Goal: Task Accomplishment & Management: Manage account settings

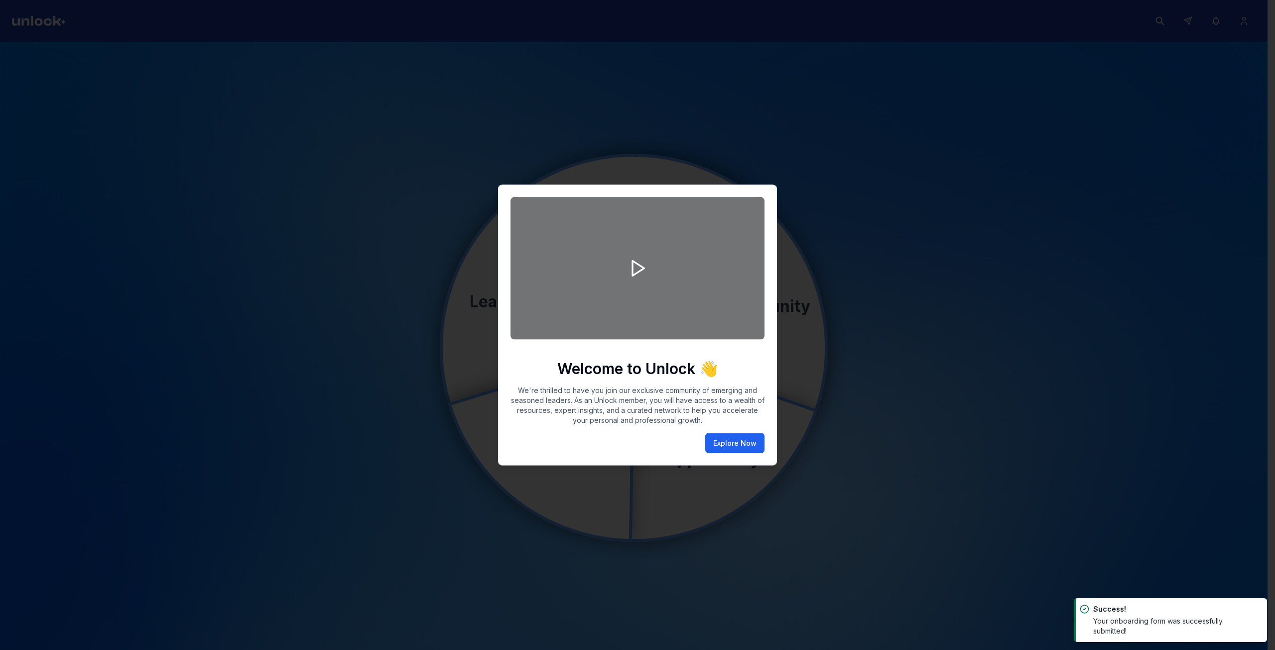
click at [744, 443] on button "Explore Now" at bounding box center [734, 443] width 59 height 20
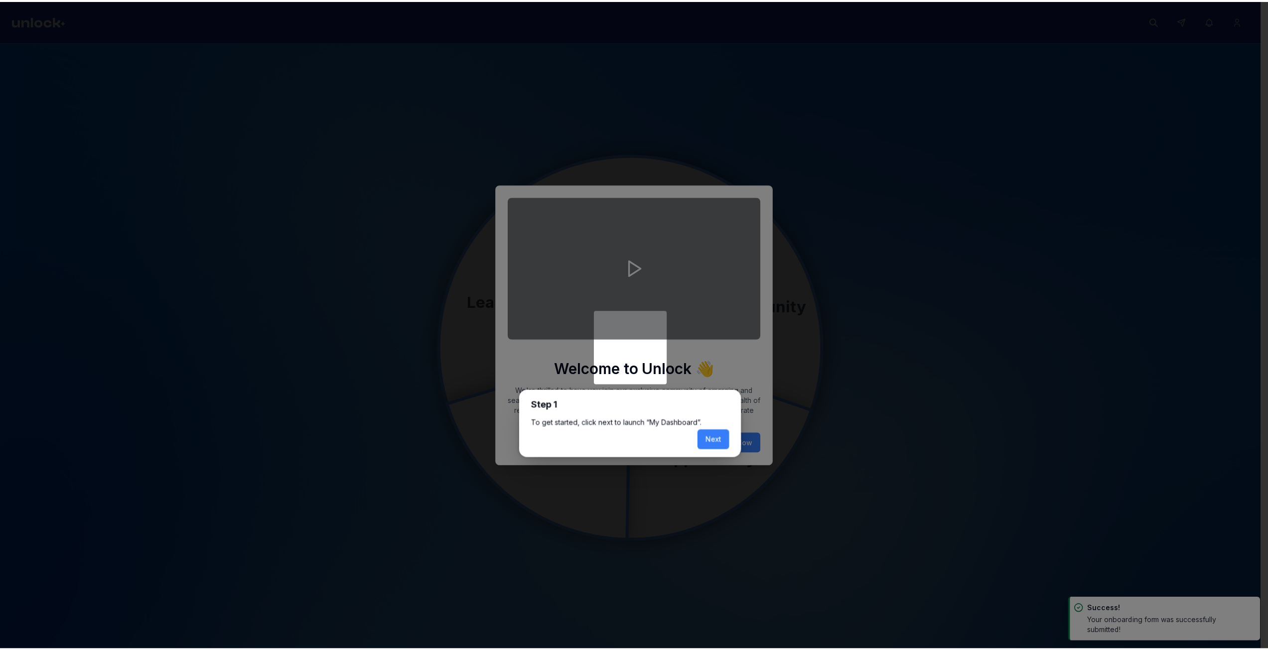
scroll to position [4, 0]
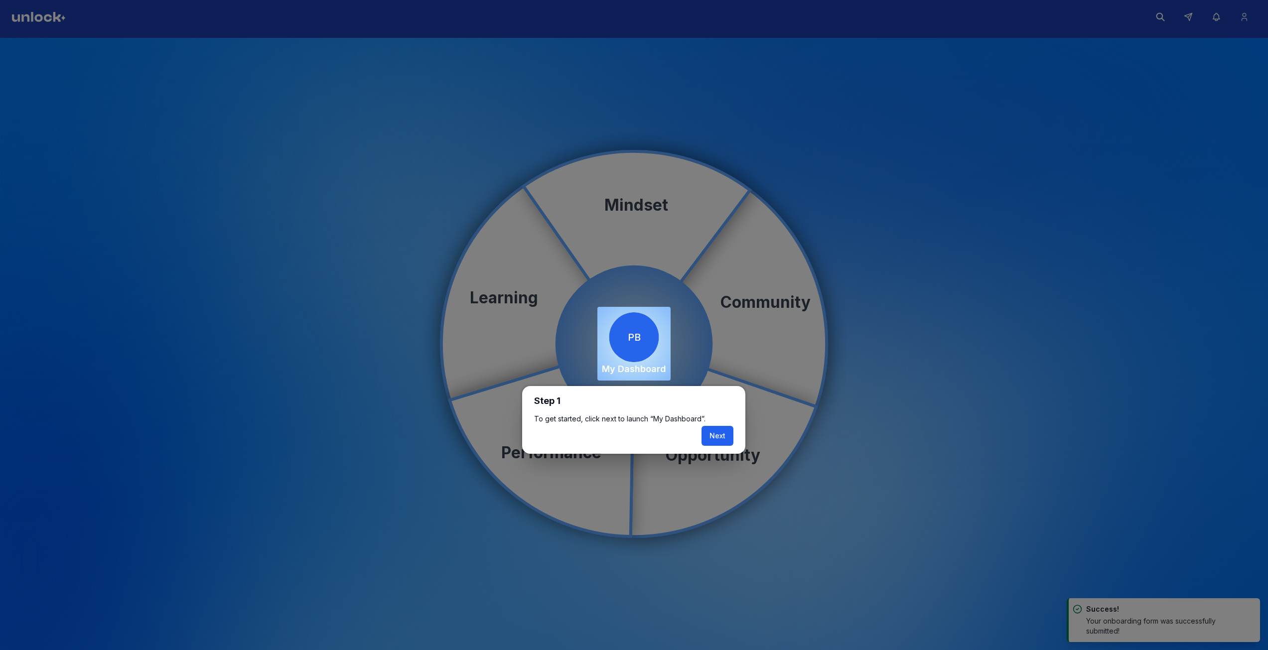
click at [718, 438] on button "Next" at bounding box center [718, 436] width 32 height 20
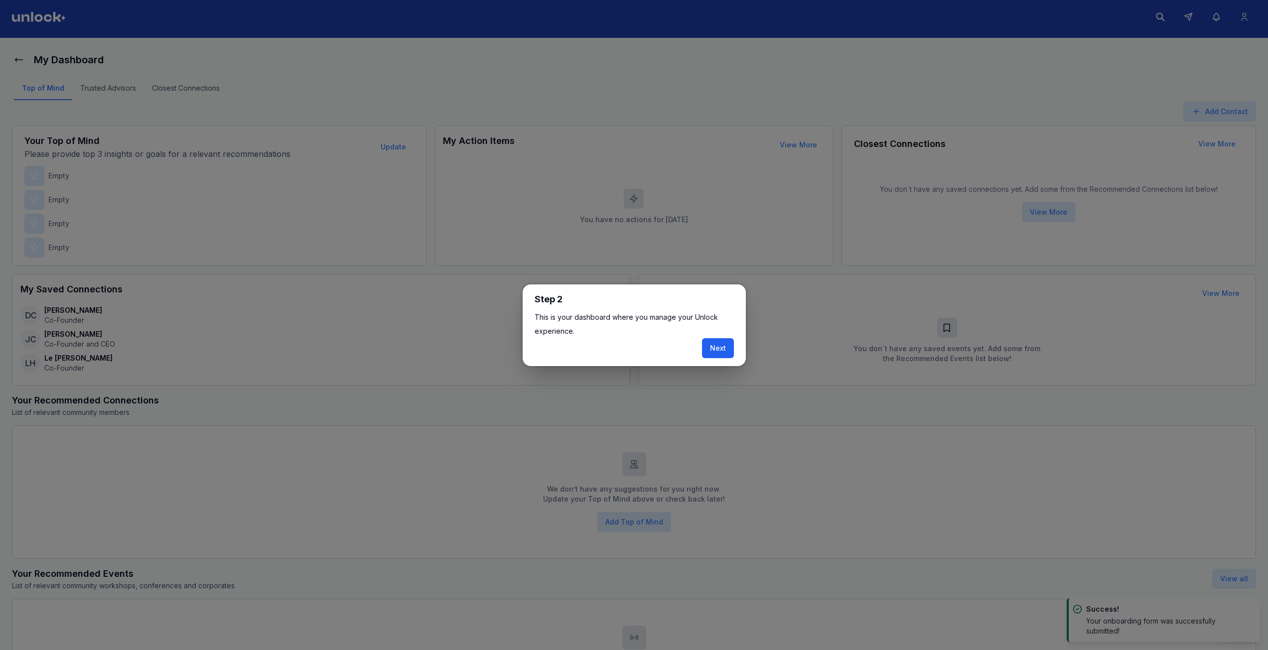
click at [714, 349] on button "Next" at bounding box center [718, 348] width 32 height 20
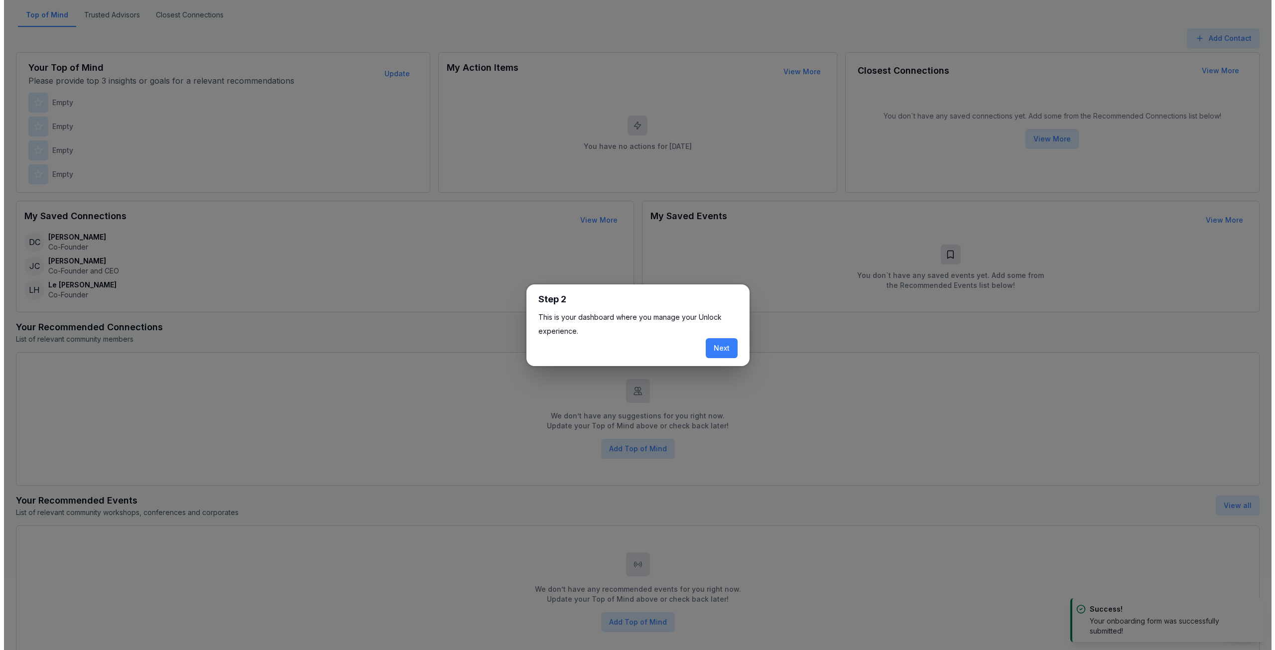
scroll to position [116, 0]
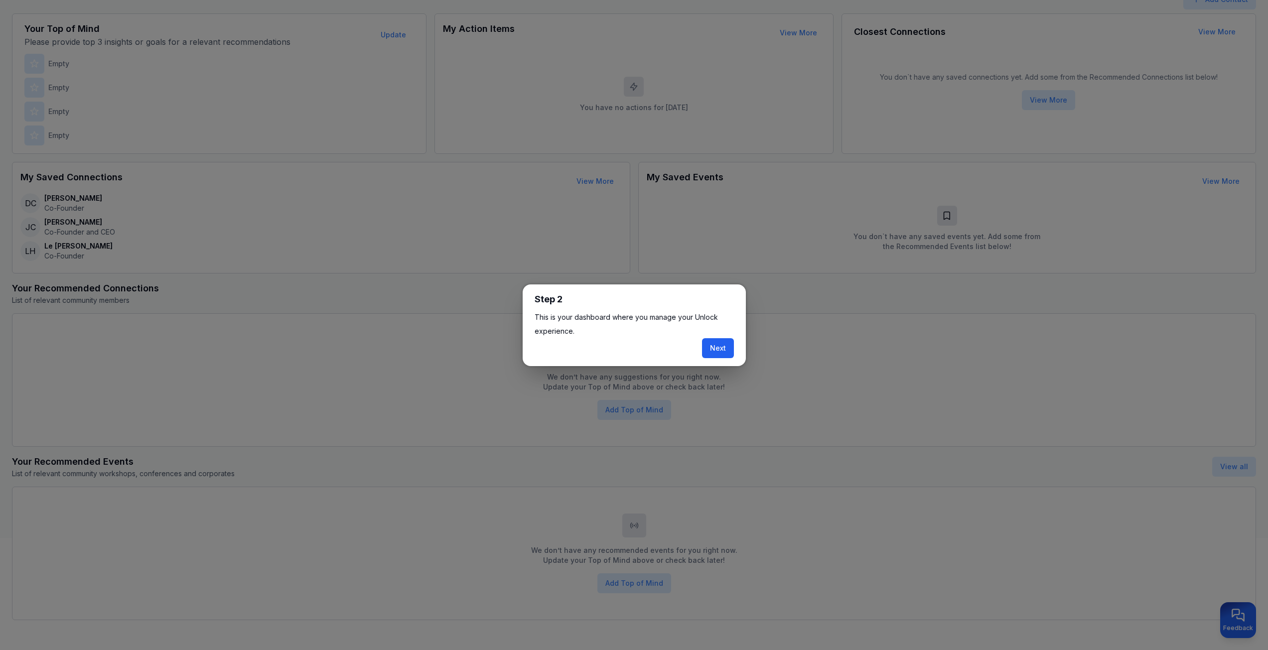
click at [712, 349] on button "Next" at bounding box center [718, 348] width 32 height 20
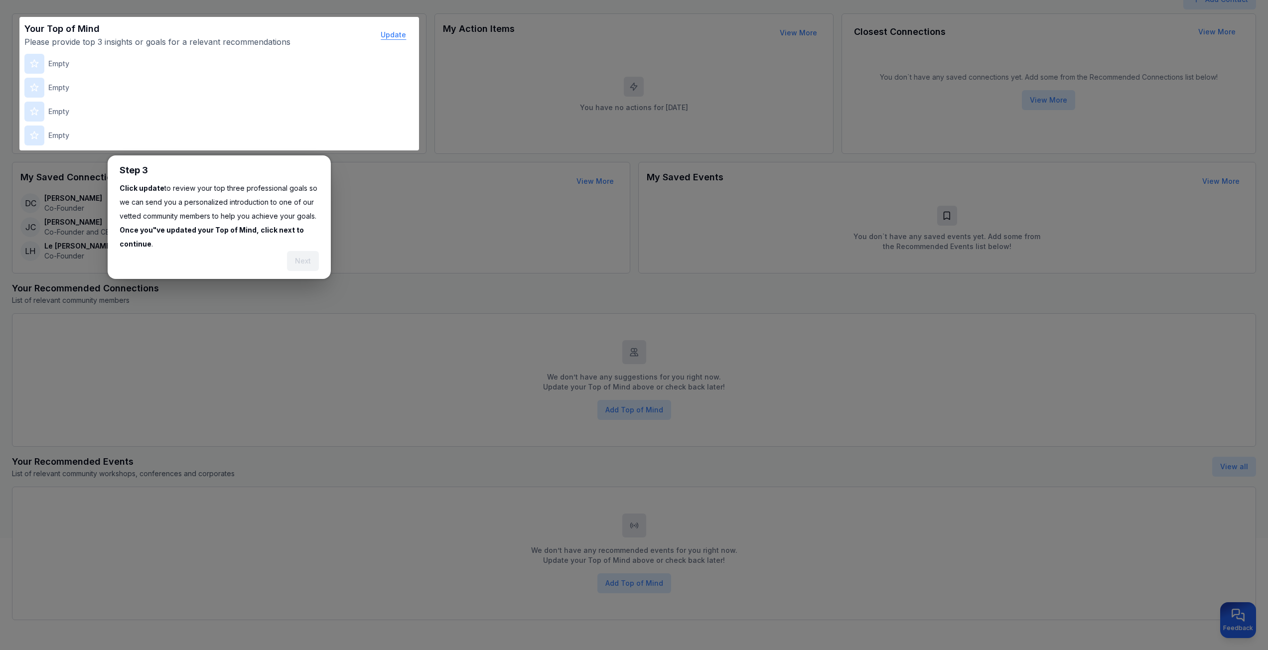
click at [389, 35] on button "Update" at bounding box center [393, 35] width 41 height 20
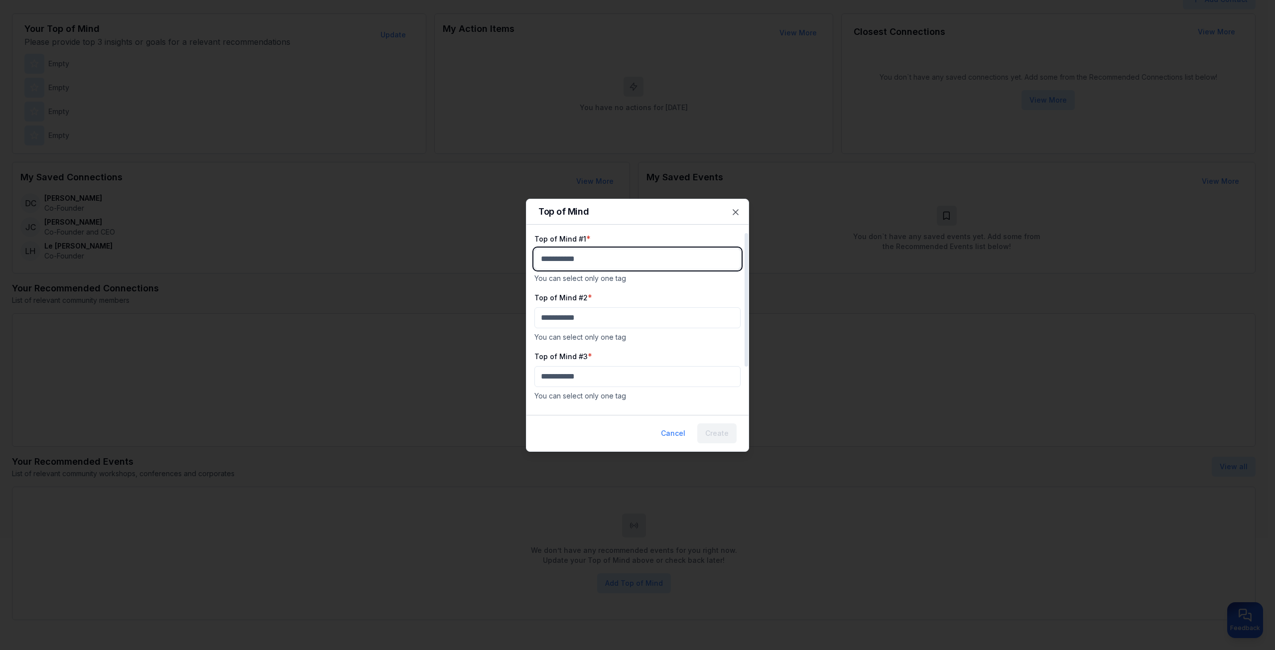
click at [596, 265] on body "My Dashboard Top of Mind Trusted Advisors Closest Connections Add Contact Your …" at bounding box center [634, 209] width 1268 height 650
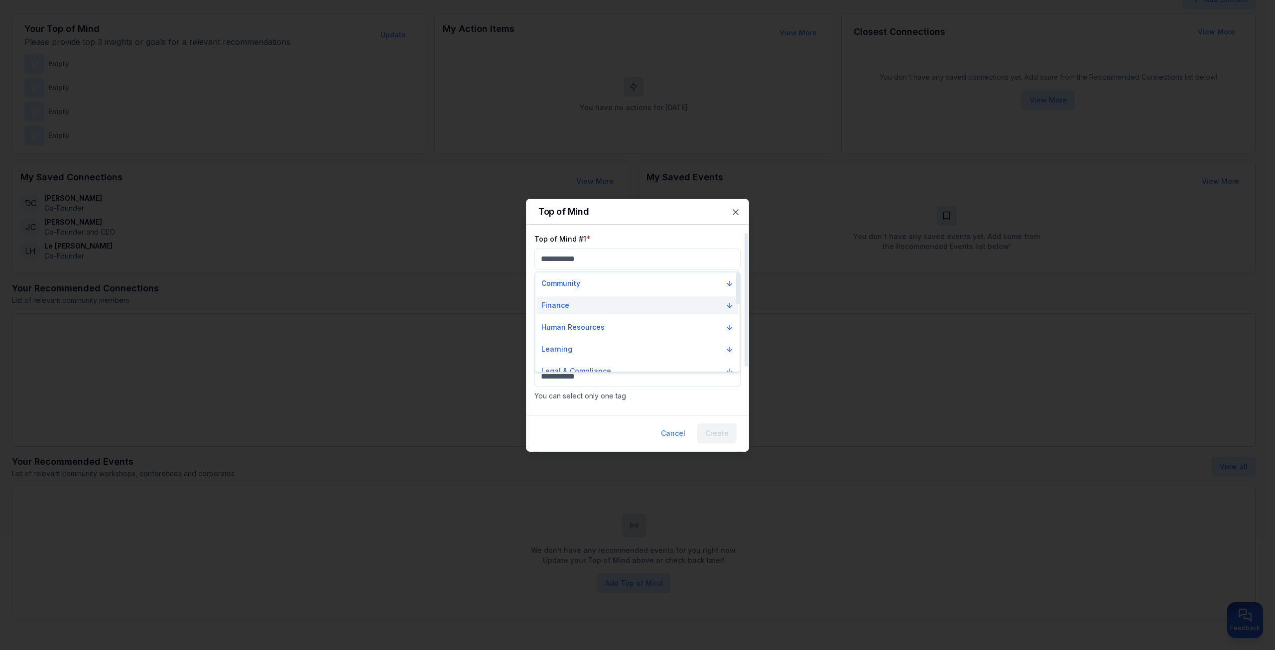
click at [581, 312] on button "Finance" at bounding box center [638, 305] width 200 height 18
click at [586, 325] on div "Accounting" at bounding box center [566, 322] width 49 height 10
click at [589, 336] on p "You can select only one tag" at bounding box center [638, 339] width 206 height 10
click at [585, 321] on body "My Dashboard Top of Mind Trusted Advisors Closest Connections Add Contact Your …" at bounding box center [634, 209] width 1268 height 650
click at [596, 356] on div "Finance" at bounding box center [638, 366] width 204 height 22
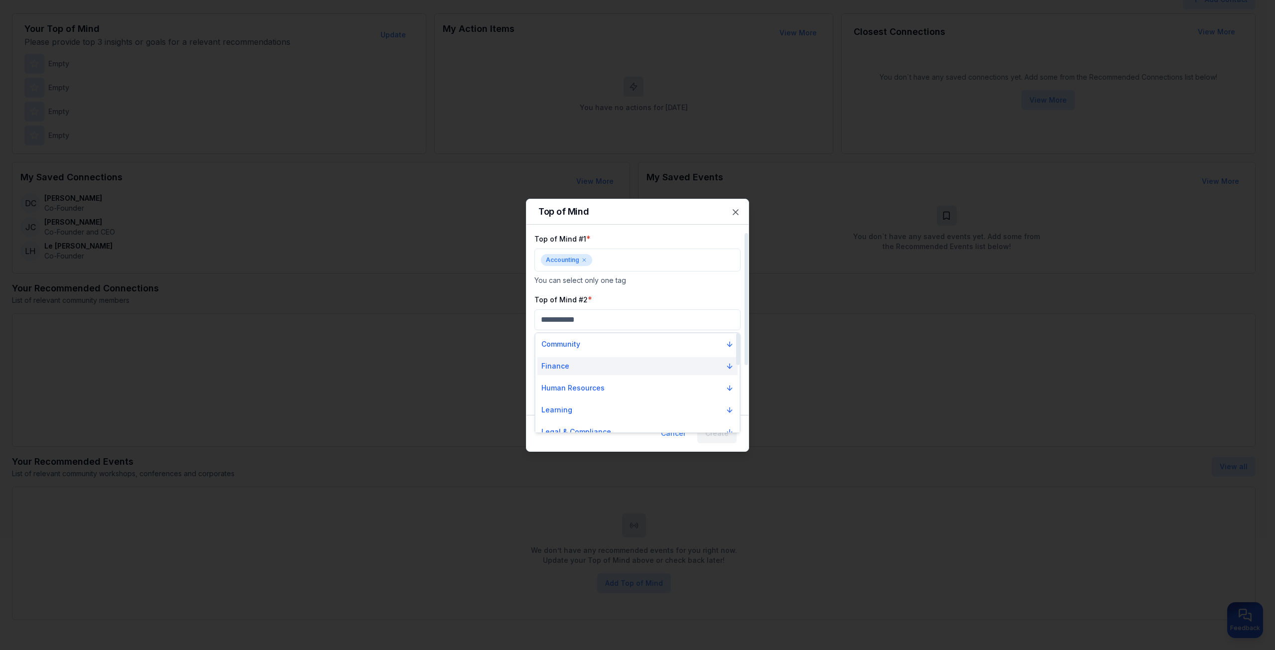
click at [601, 373] on button "Finance" at bounding box center [638, 366] width 200 height 18
click at [600, 381] on div "Budgeting" at bounding box center [638, 383] width 200 height 16
click at [586, 370] on div at bounding box center [638, 380] width 206 height 21
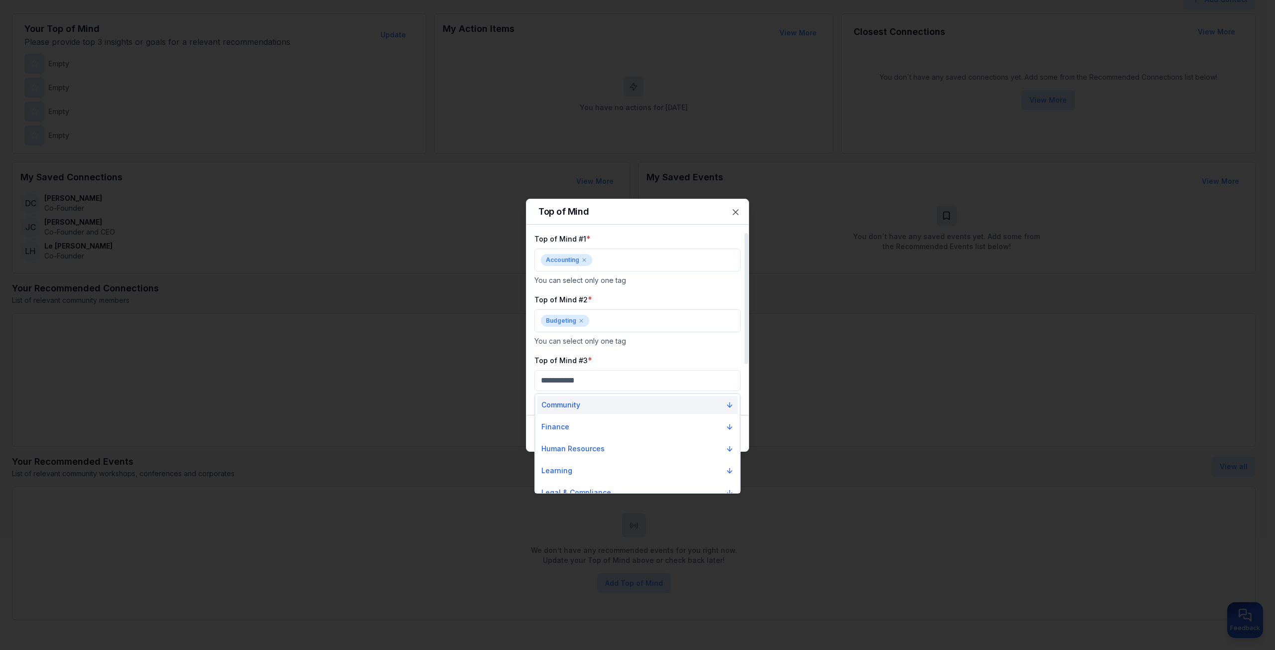
click at [597, 402] on button "Community" at bounding box center [638, 405] width 200 height 18
click at [602, 427] on div "Community" at bounding box center [638, 422] width 200 height 16
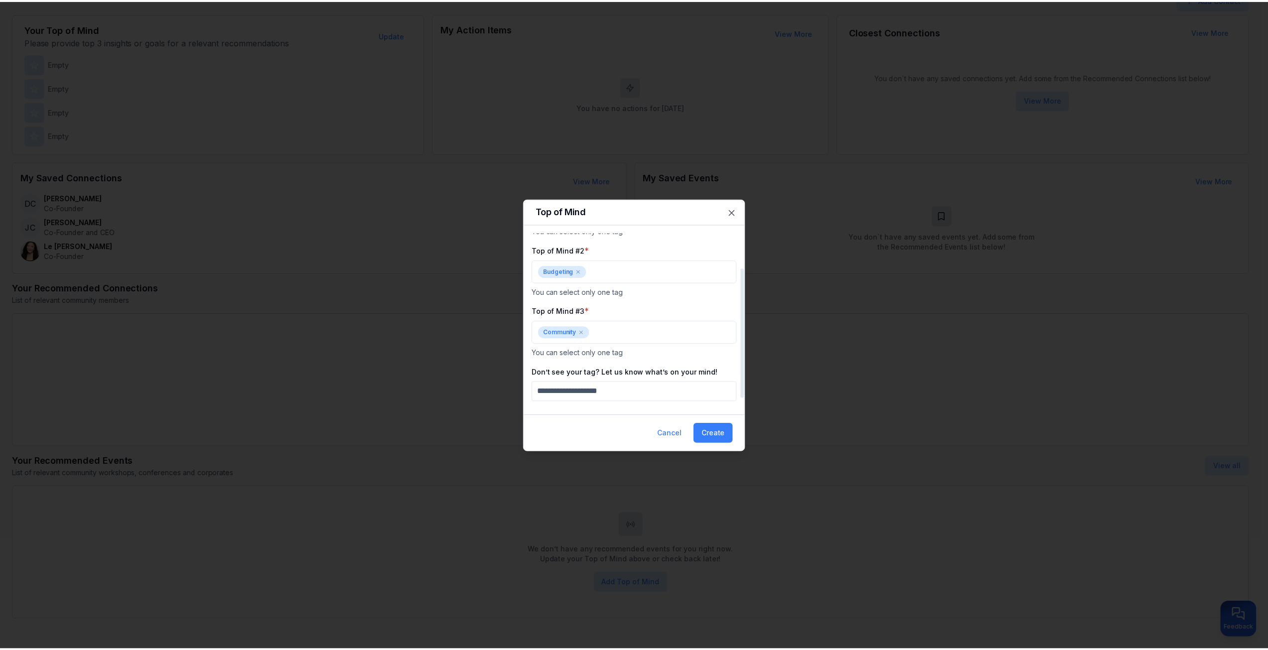
scroll to position [58, 0]
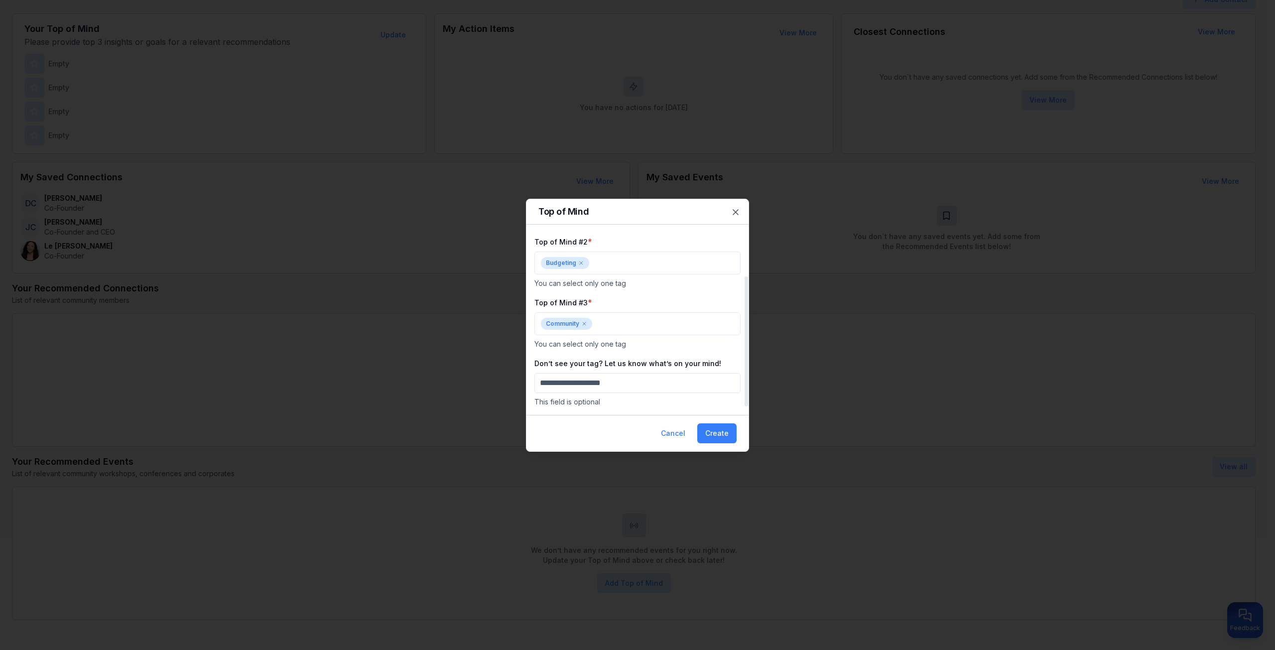
click at [646, 392] on input "Don’t see your tag? Let us know what’s on your mind!" at bounding box center [638, 383] width 206 height 20
type input "***"
click at [719, 433] on button "Create" at bounding box center [717, 433] width 39 height 20
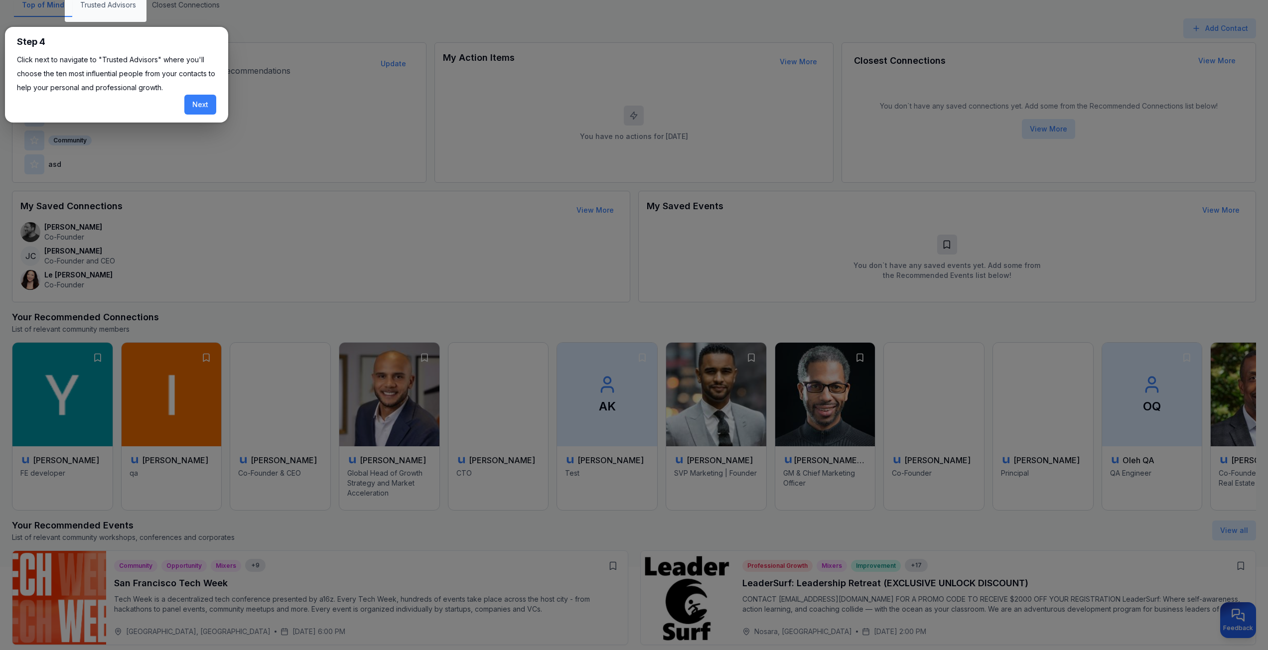
scroll to position [0, 0]
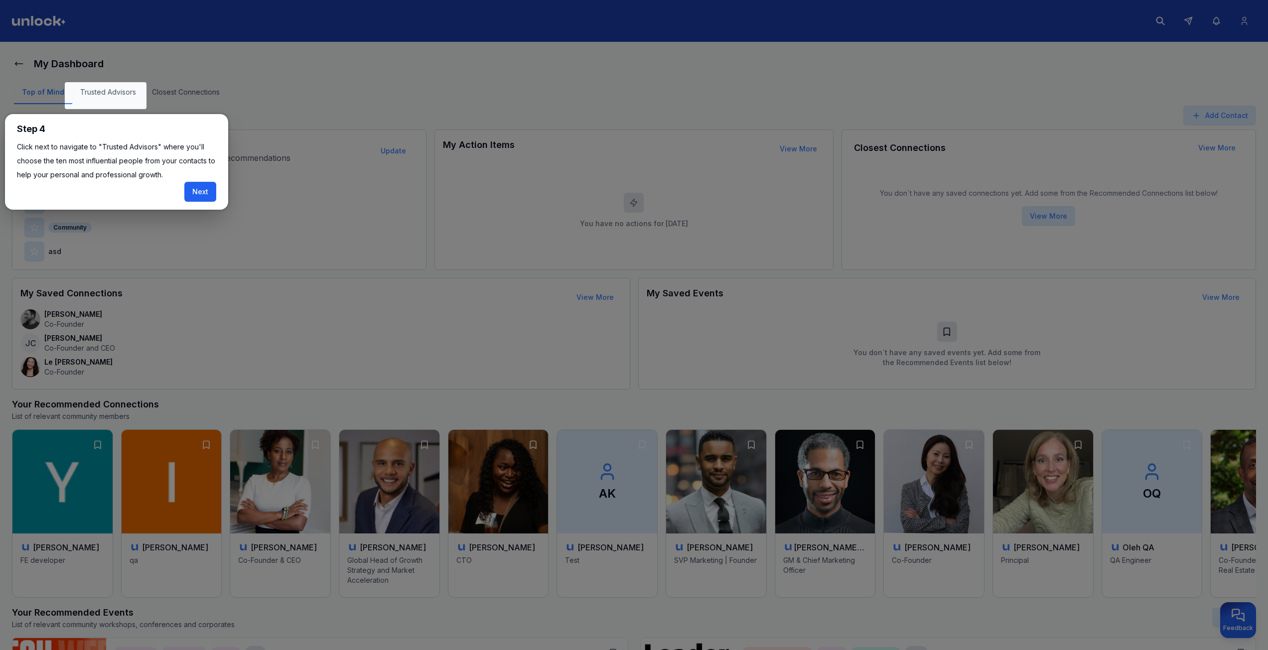
click at [198, 195] on button "Next" at bounding box center [200, 192] width 32 height 20
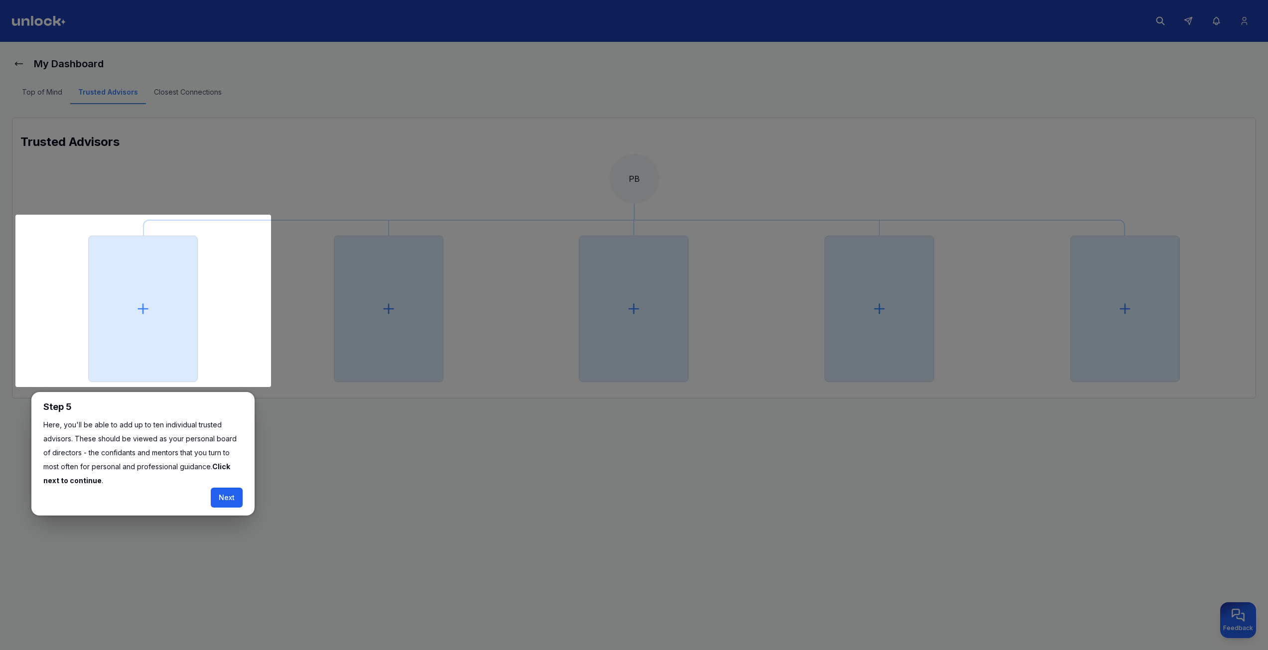
click at [234, 497] on button "Next" at bounding box center [227, 498] width 32 height 20
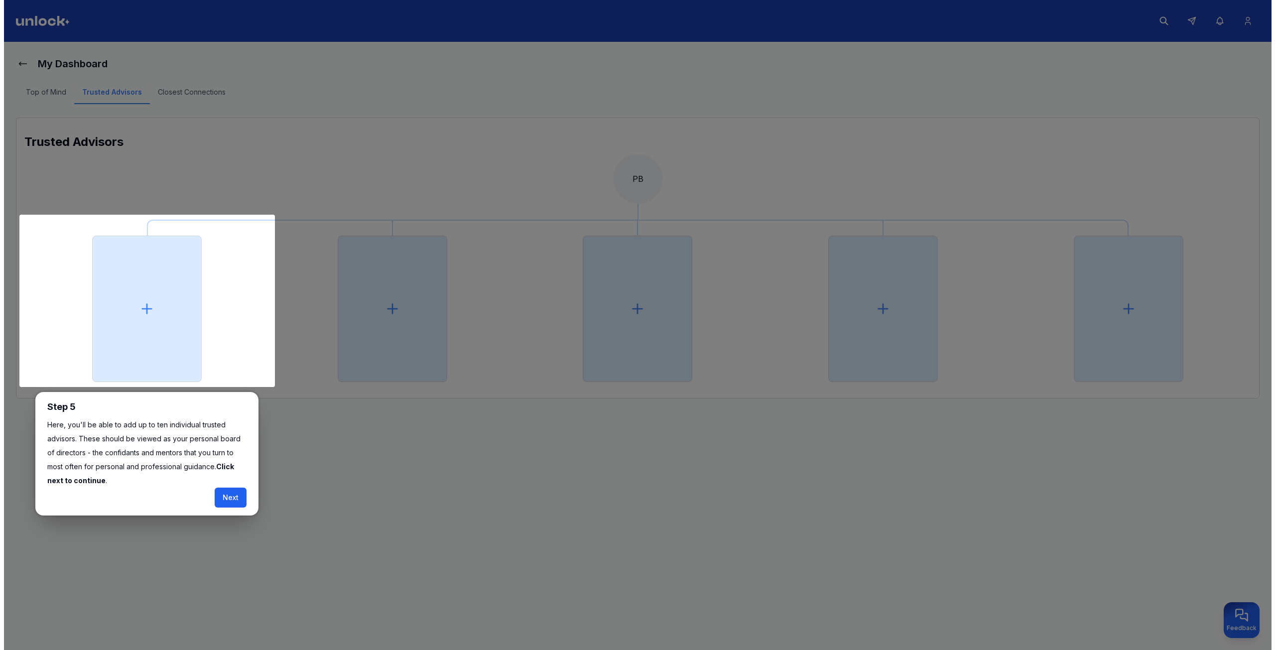
scroll to position [4, 0]
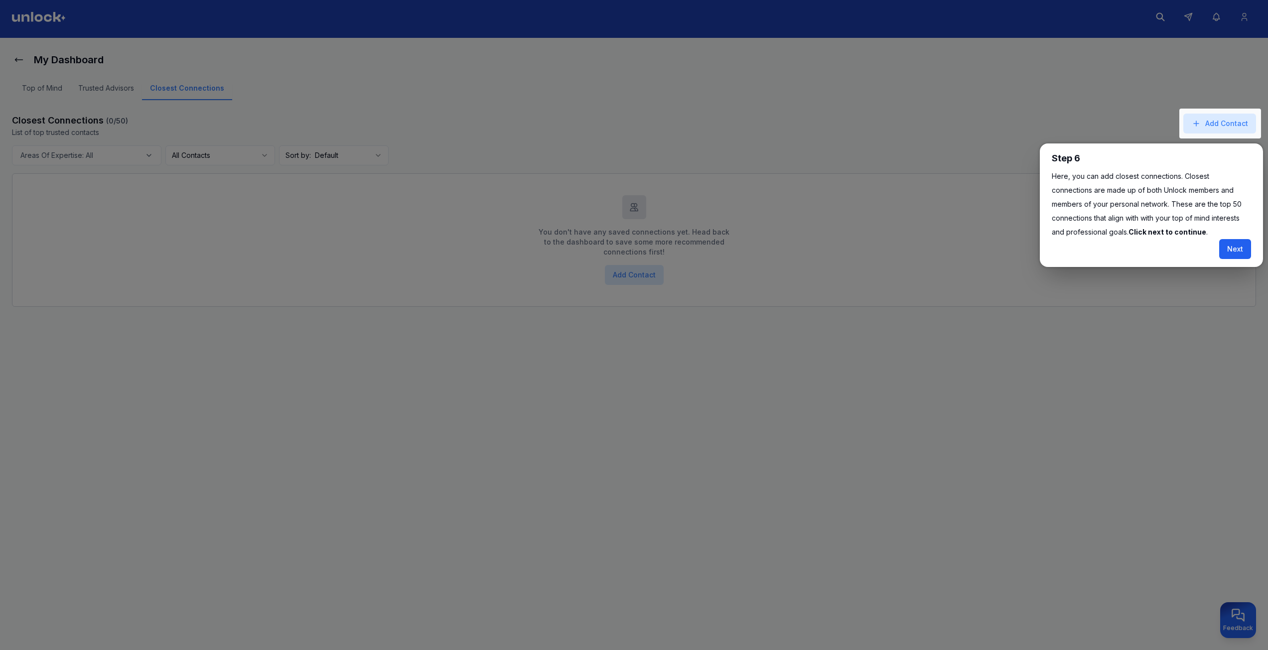
click at [1230, 255] on button "Next" at bounding box center [1235, 249] width 32 height 20
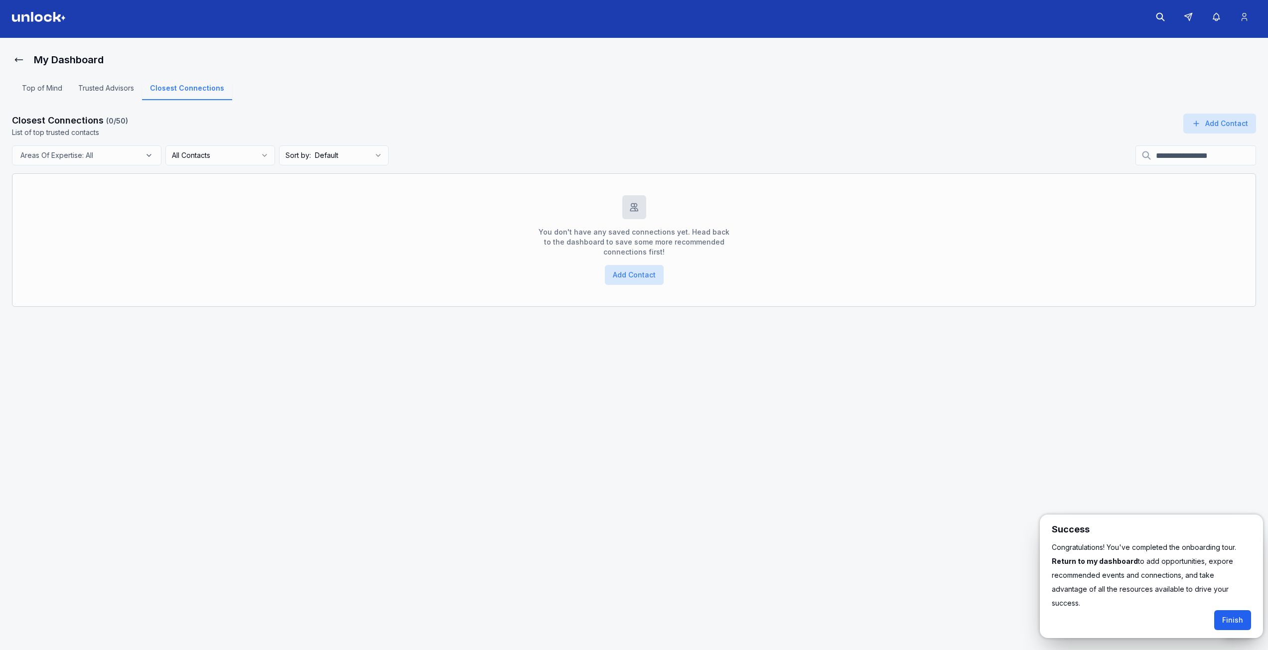
click at [1228, 610] on button "Finish" at bounding box center [1232, 620] width 37 height 20
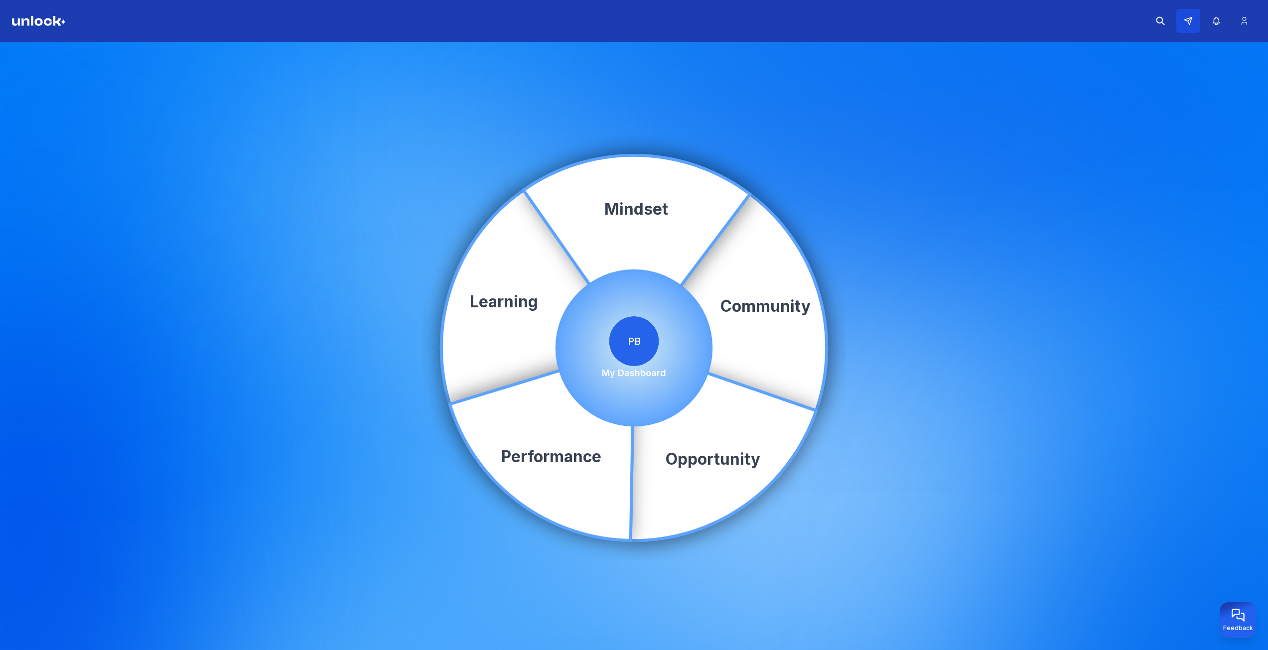
click at [1192, 18] on button at bounding box center [1188, 21] width 24 height 24
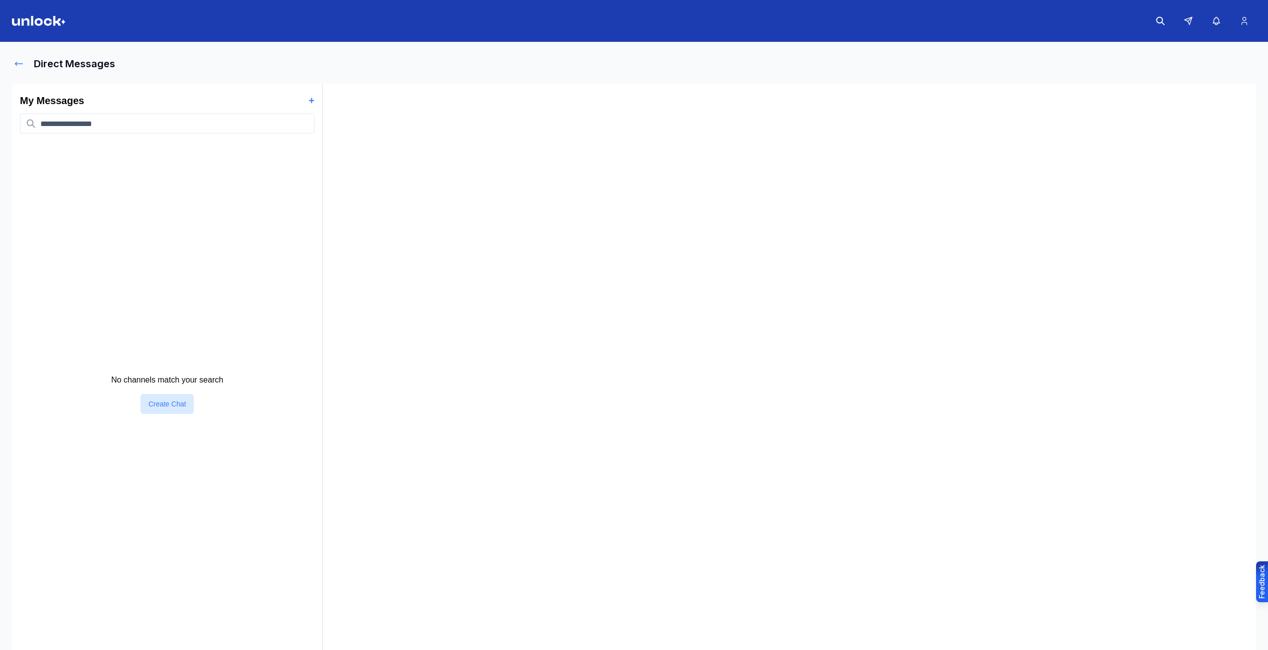
click at [13, 59] on button at bounding box center [19, 64] width 14 height 20
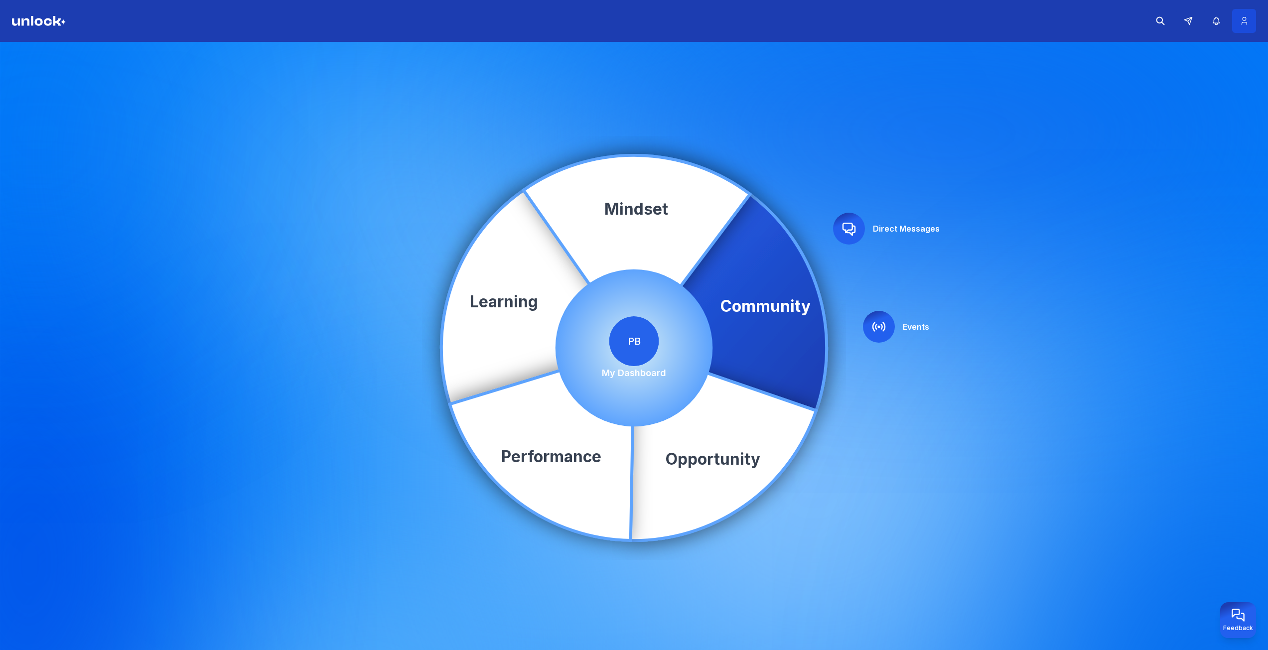
click at [1247, 17] on icon at bounding box center [1244, 21] width 10 height 10
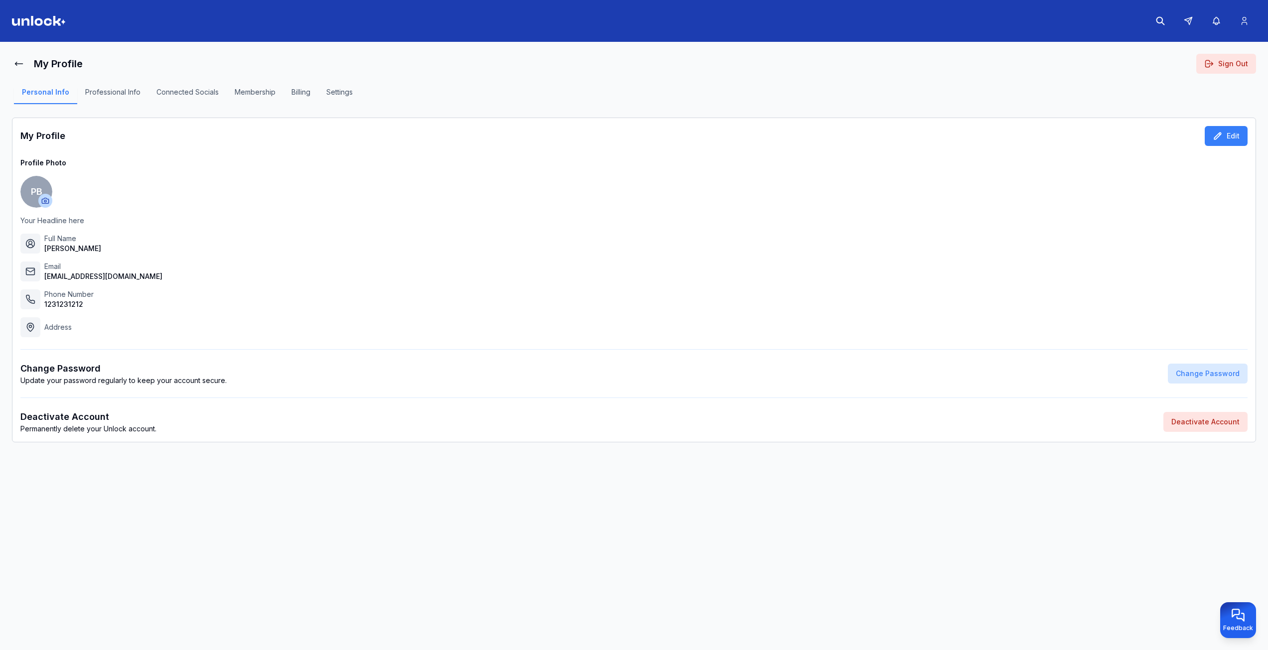
click at [174, 89] on button "Connected Socials" at bounding box center [187, 95] width 78 height 17
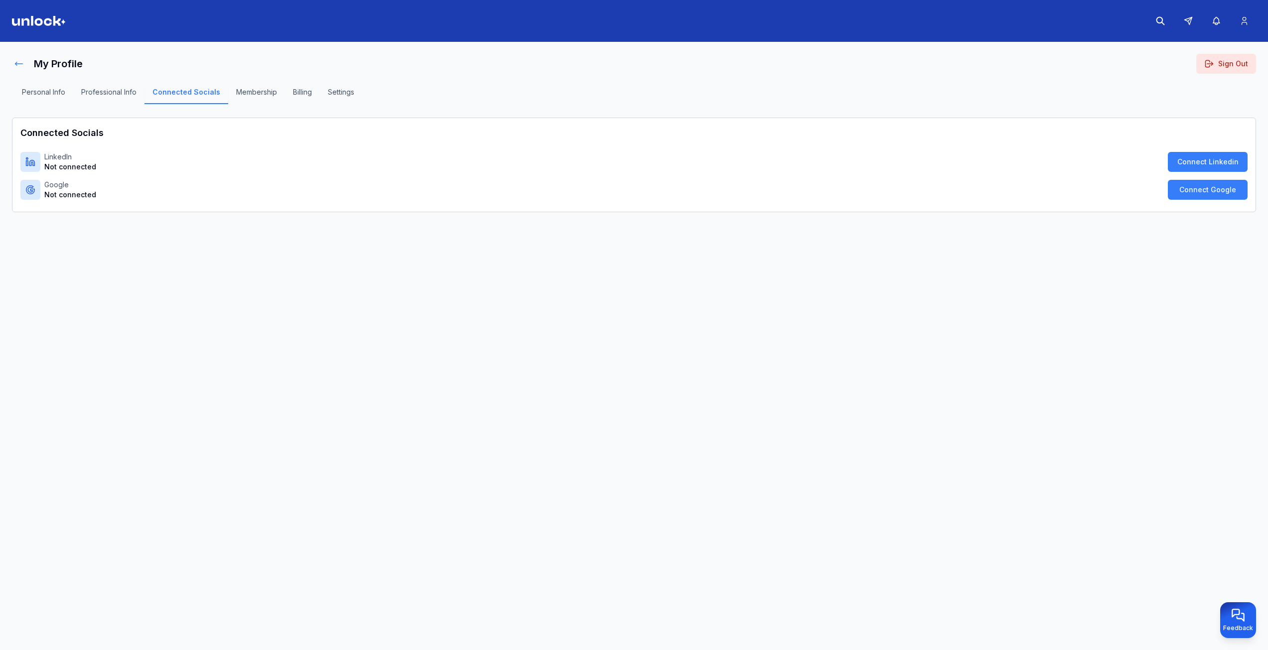
click at [18, 55] on button at bounding box center [19, 64] width 14 height 20
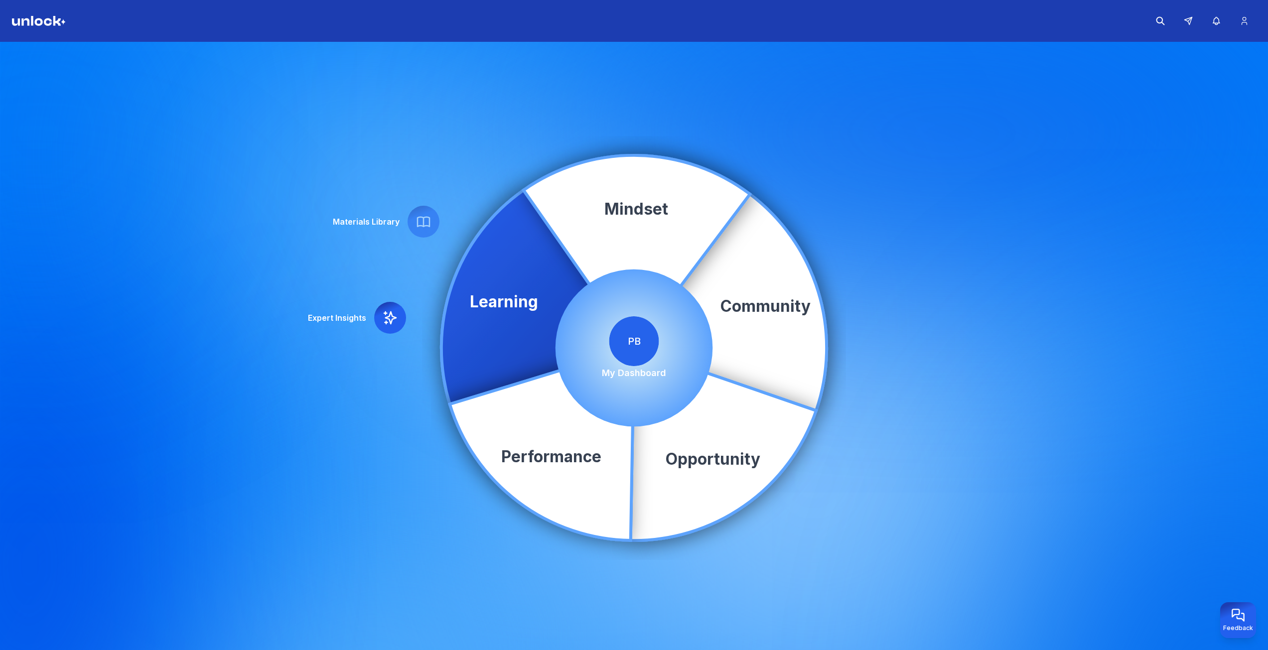
click at [622, 371] on p "My Dashboard" at bounding box center [634, 373] width 64 height 14
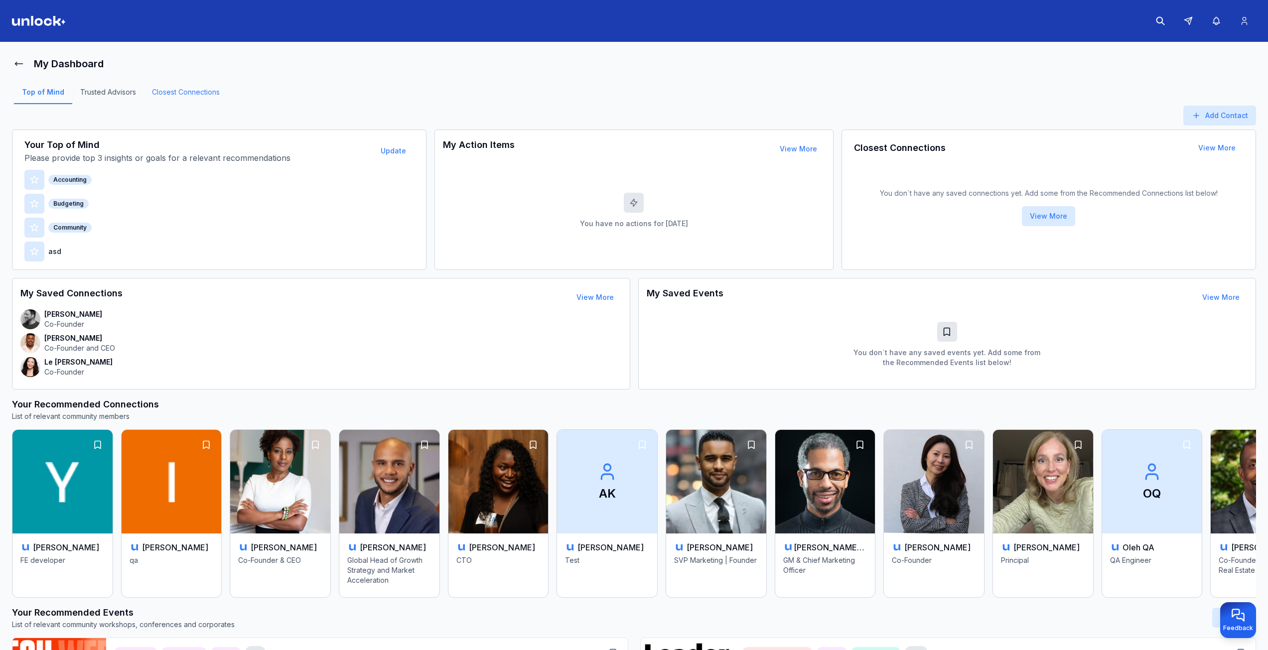
click at [179, 91] on link "Closest Connections" at bounding box center [186, 95] width 84 height 17
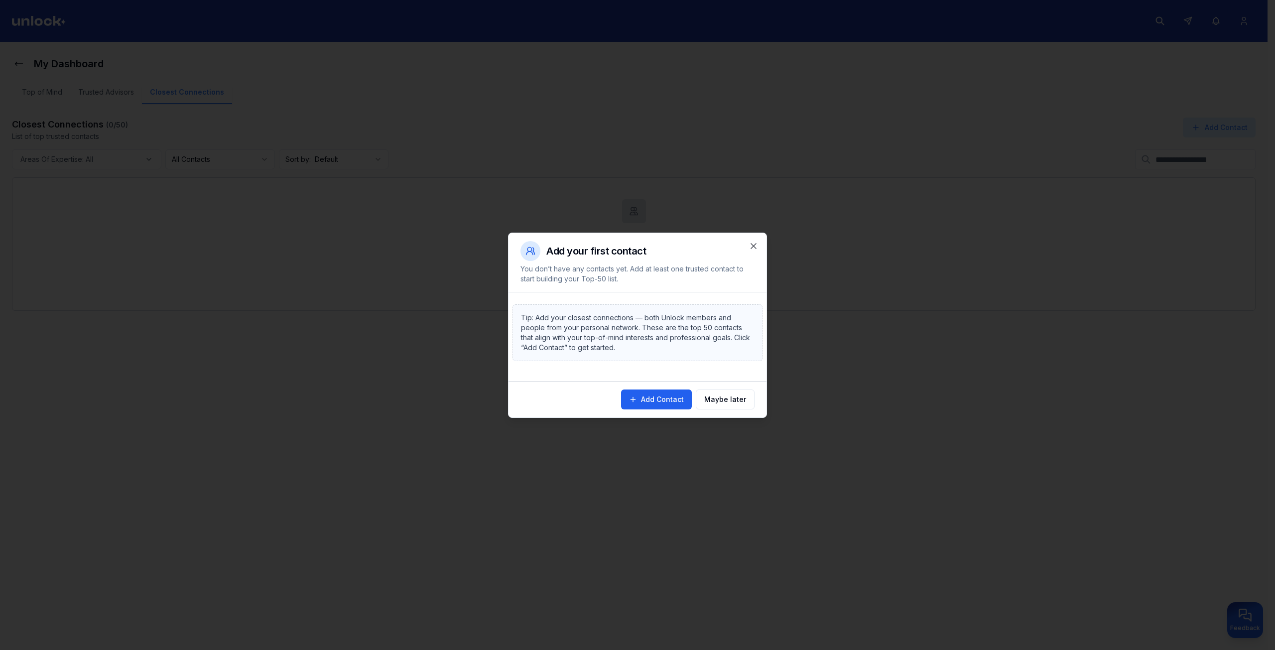
click at [667, 398] on button "Add Contact" at bounding box center [656, 400] width 71 height 20
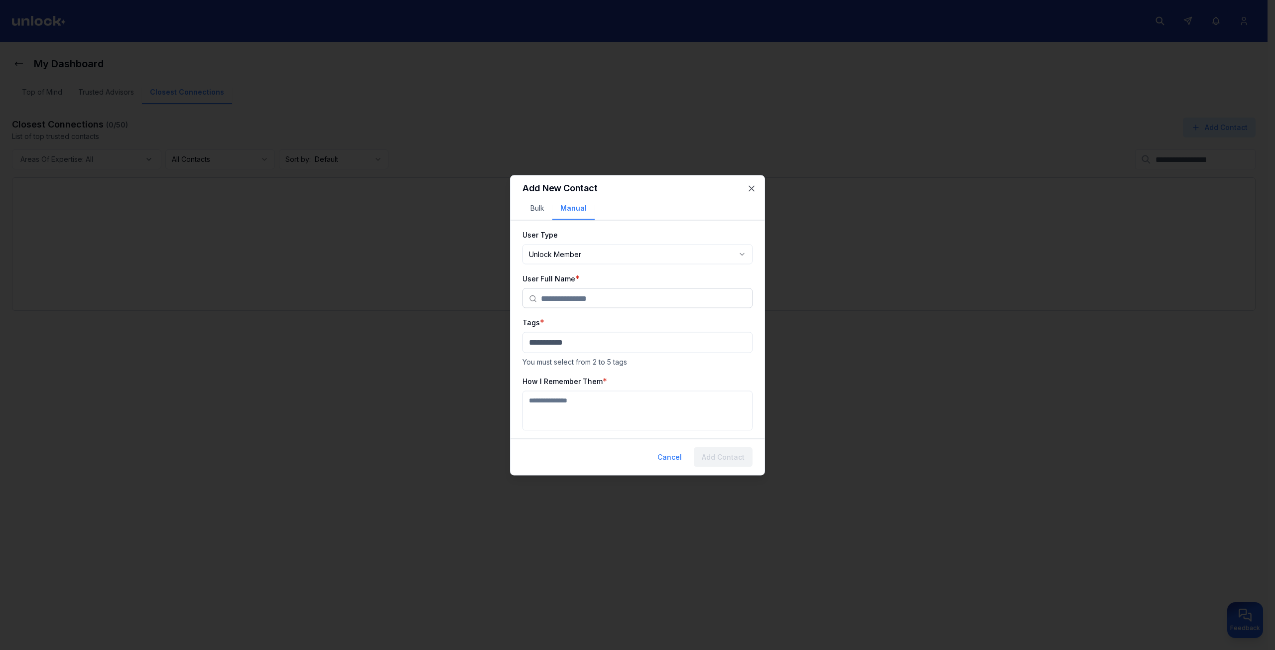
click at [578, 303] on input "text" at bounding box center [643, 298] width 205 height 20
click at [591, 323] on div "[PERSON_NAME]" at bounding box center [637, 321] width 225 height 18
type input "******"
click at [579, 347] on body "**********" at bounding box center [634, 325] width 1268 height 650
click at [561, 391] on button "Finance" at bounding box center [638, 389] width 224 height 18
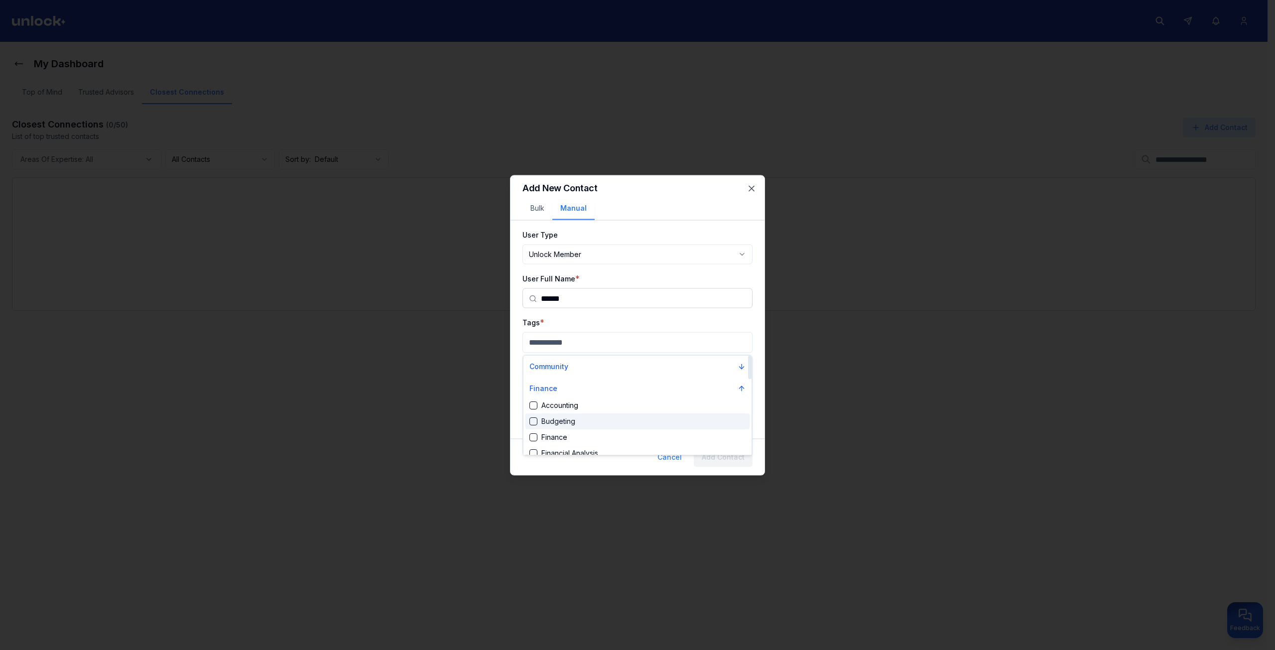
click at [566, 414] on div "Budgeting" at bounding box center [638, 422] width 224 height 16
click at [692, 336] on div at bounding box center [637, 325] width 1275 height 650
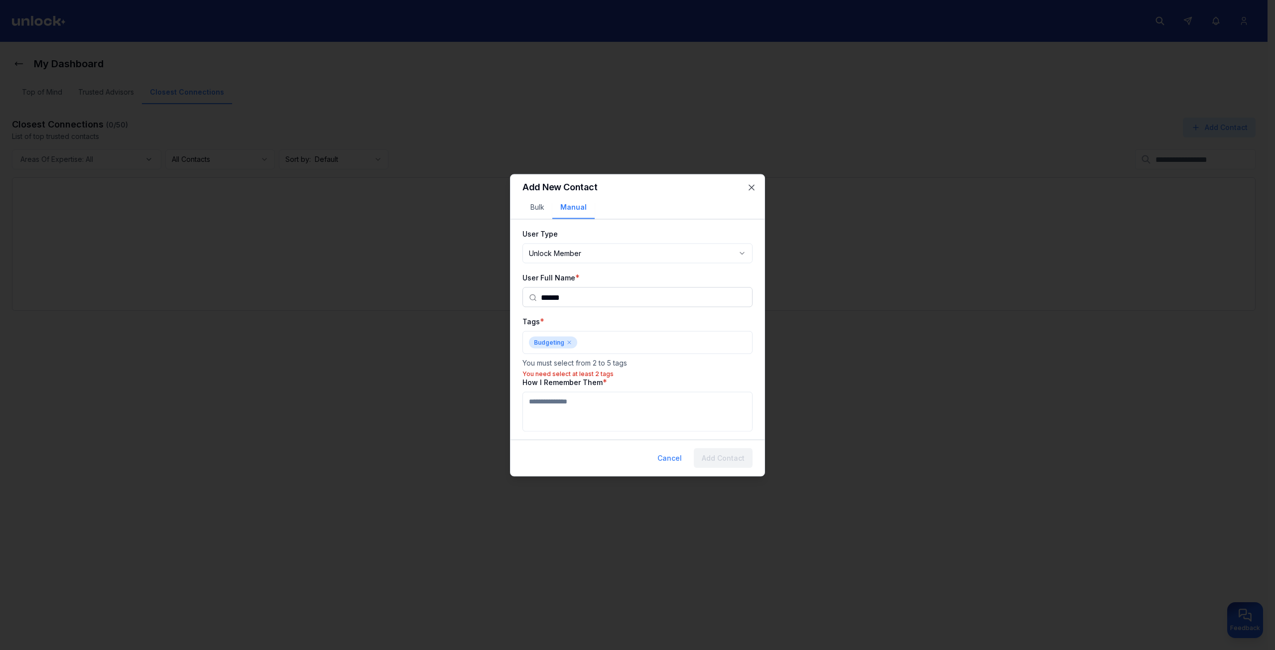
click at [653, 419] on textarea "How I Remember Them" at bounding box center [638, 412] width 230 height 40
type textarea "*****"
click at [624, 370] on p "You need select at least 2 tags" at bounding box center [638, 374] width 230 height 8
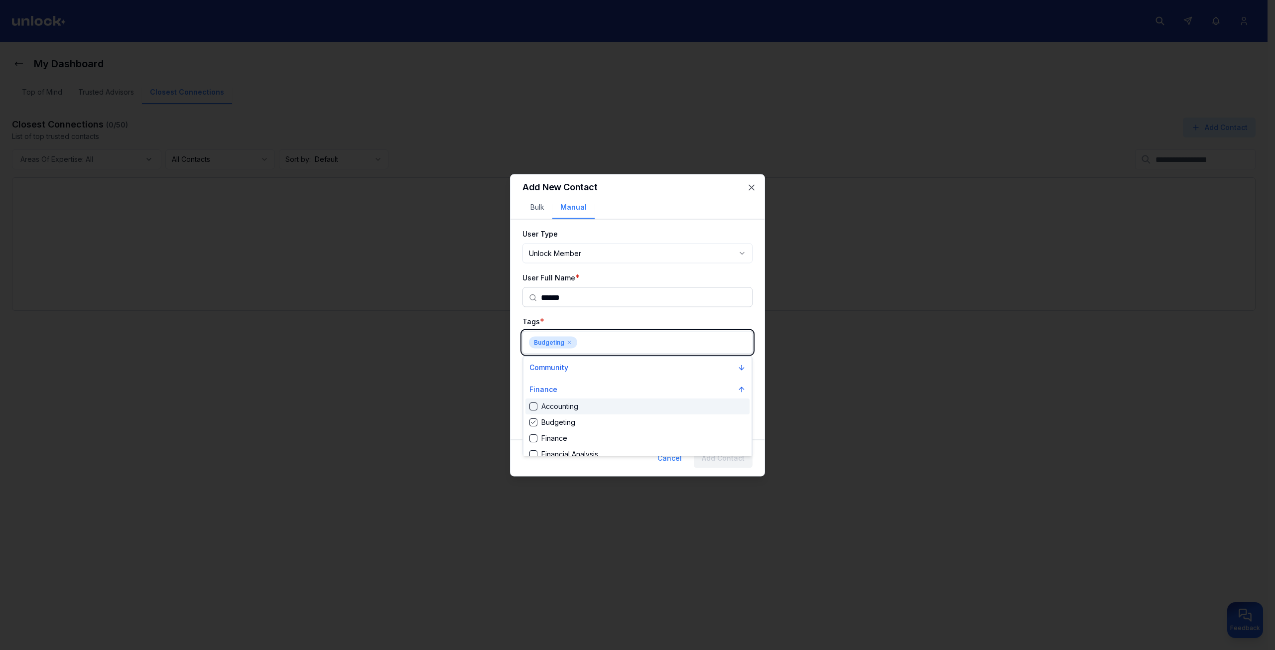
click at [629, 343] on body "**********" at bounding box center [634, 325] width 1268 height 650
click at [629, 410] on div "Accounting" at bounding box center [638, 407] width 224 height 16
click at [680, 310] on div at bounding box center [637, 325] width 1275 height 650
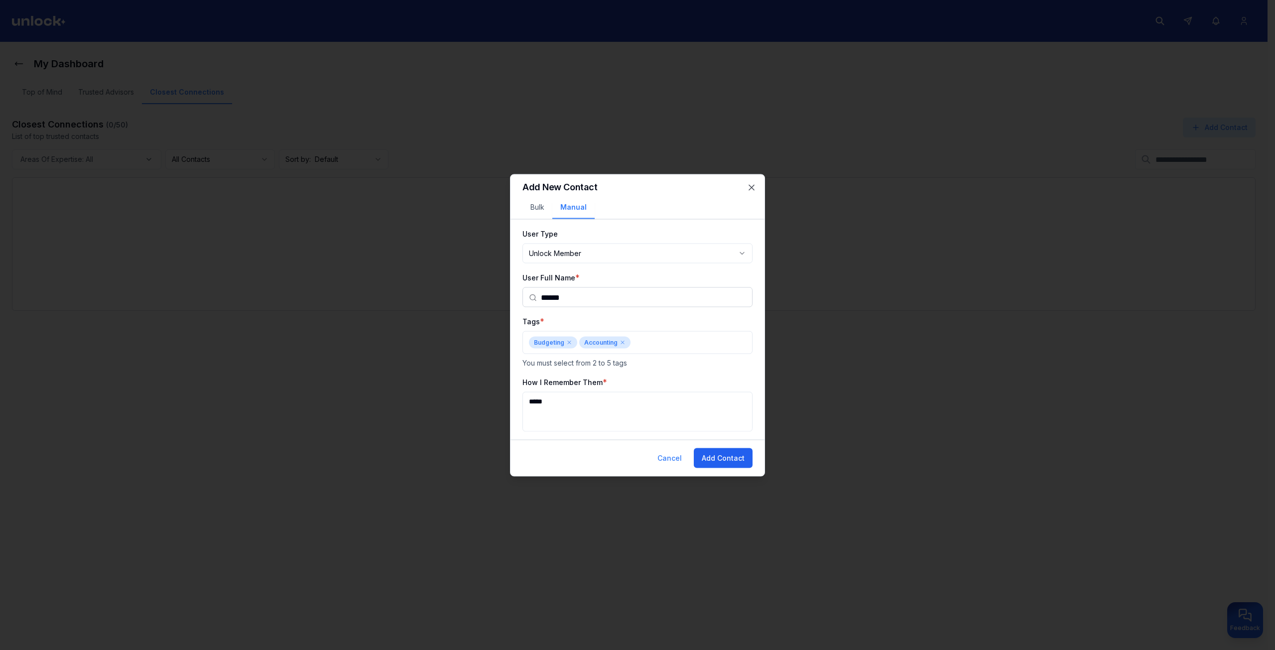
click at [735, 458] on button "Add Contact" at bounding box center [723, 458] width 59 height 20
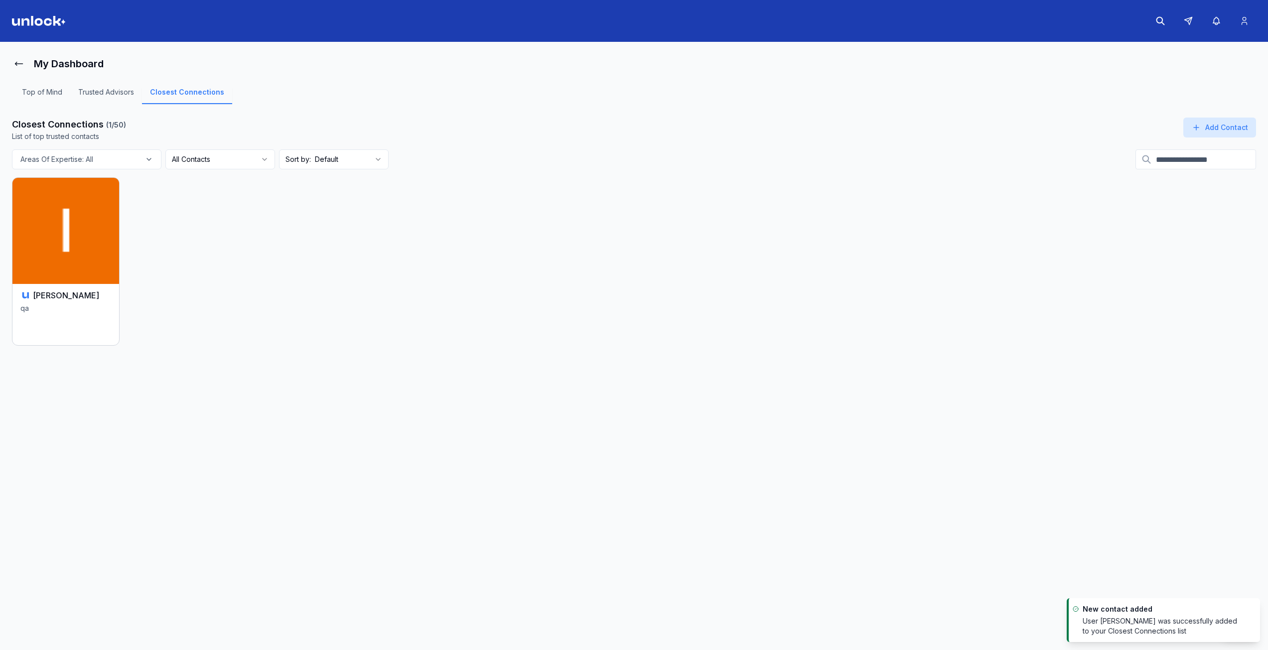
click at [77, 251] on img at bounding box center [66, 229] width 112 height 109
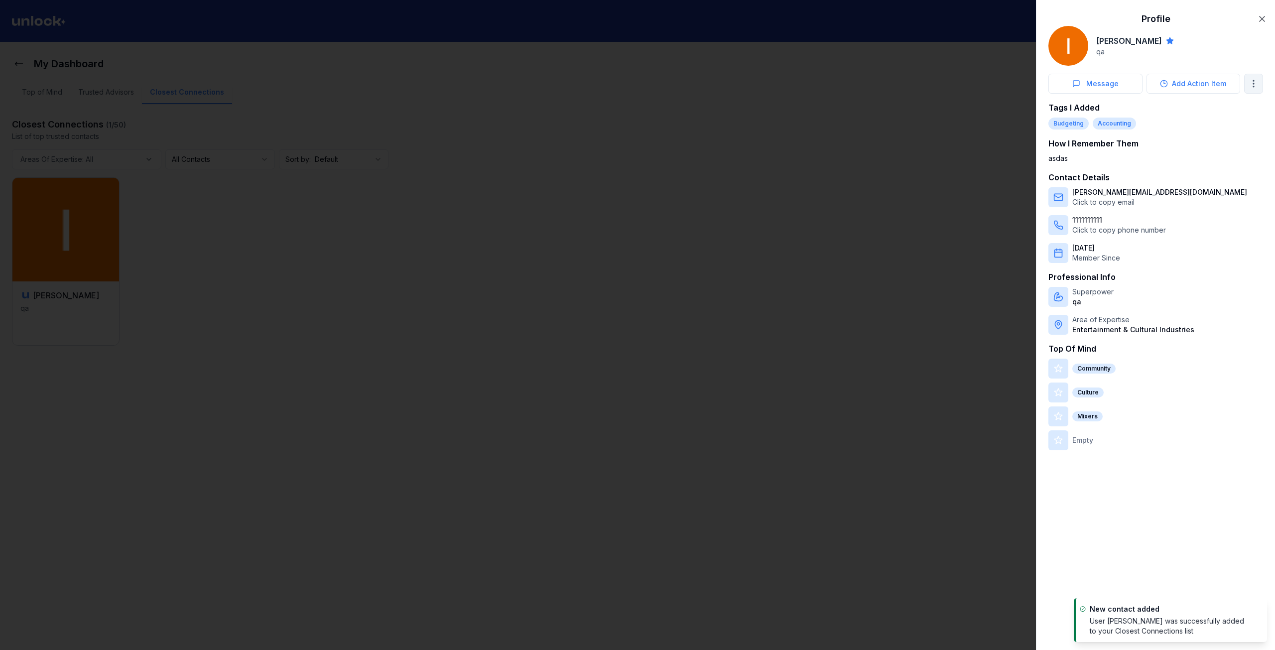
click at [1254, 82] on body "My Dashboard Top of Mind Trusted Advisors Closest Connections Closest Connectio…" at bounding box center [634, 325] width 1268 height 650
click at [1208, 138] on div "Edit Relevance Data" at bounding box center [1200, 138] width 122 height 16
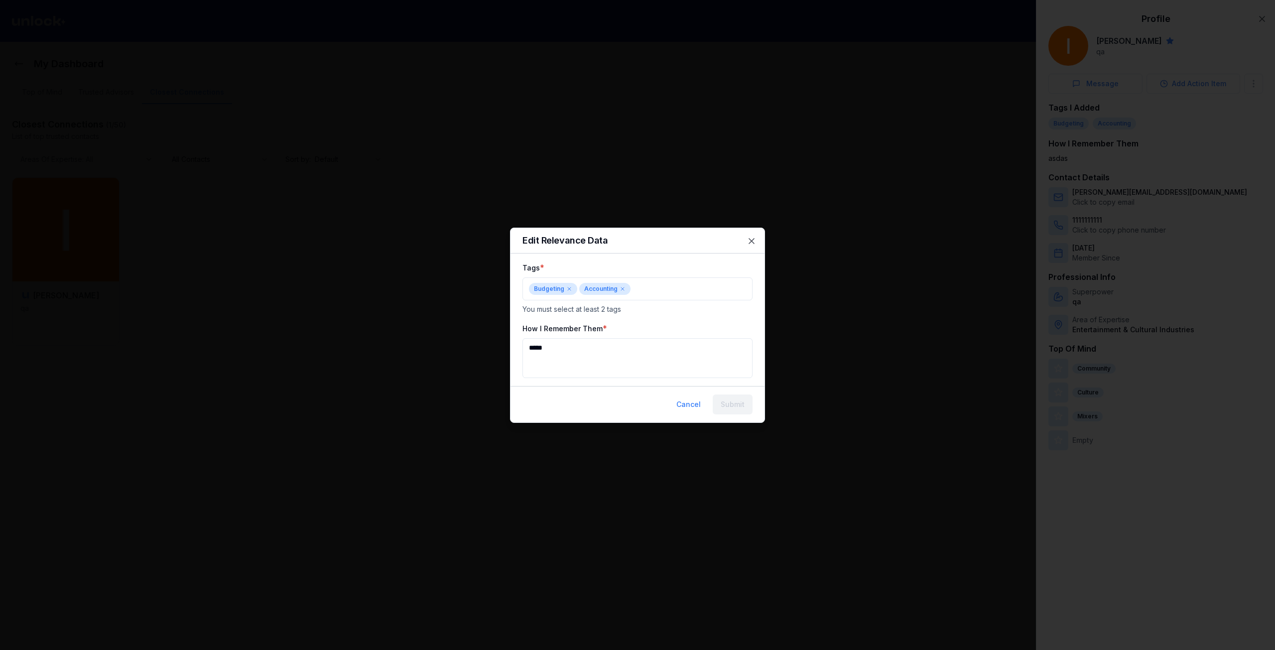
click at [580, 347] on textarea "*****" at bounding box center [638, 358] width 230 height 40
type textarea "**********"
click at [731, 402] on button "Submit" at bounding box center [733, 405] width 40 height 20
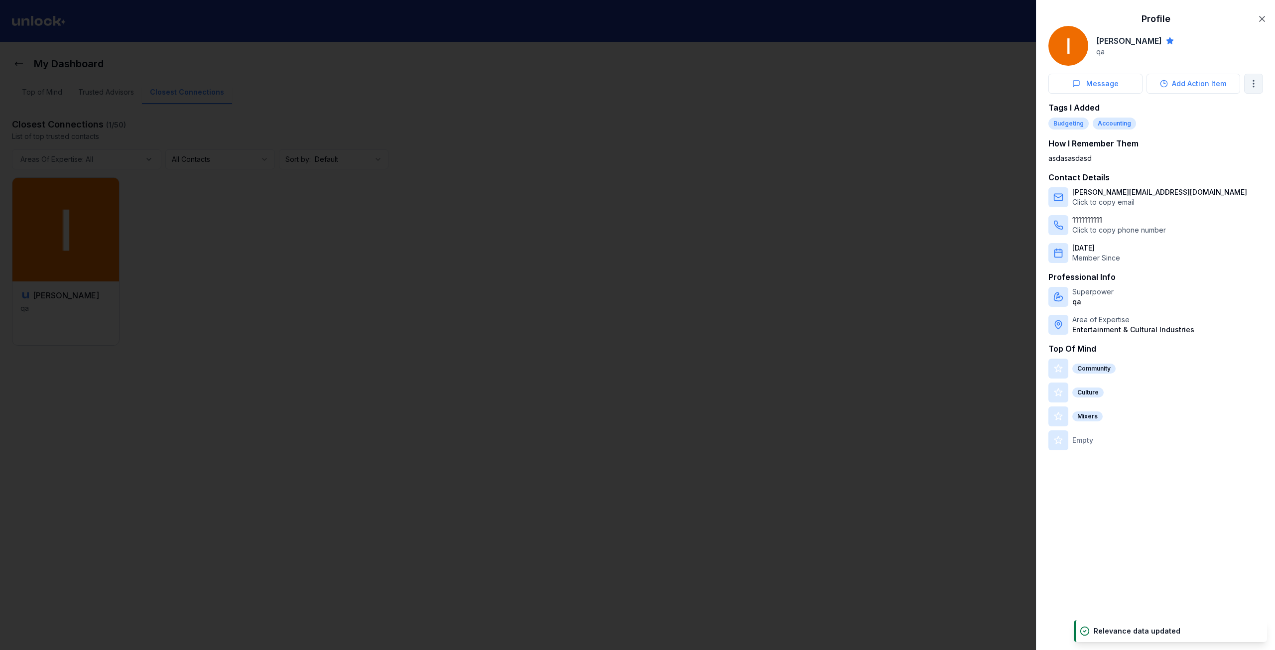
click at [1252, 86] on body "My Dashboard Top of Mind Trusted Advisors Closest Connections Closest Connectio…" at bounding box center [634, 325] width 1268 height 650
click at [1160, 136] on div "Edit Relevance Data" at bounding box center [1200, 138] width 122 height 16
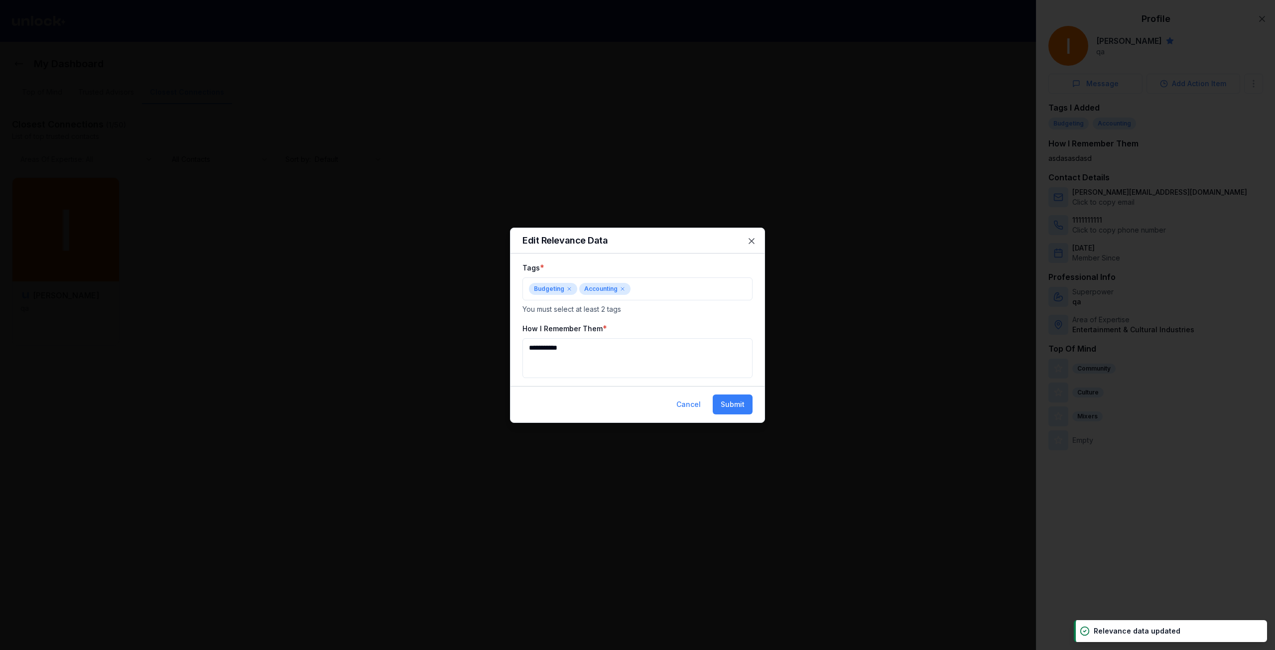
click at [654, 295] on div "Budgeting Accounting" at bounding box center [638, 289] width 230 height 23
click at [611, 348] on div "Human Resources" at bounding box center [638, 358] width 228 height 22
click at [610, 357] on button "Human Resources" at bounding box center [638, 358] width 224 height 18
click at [609, 382] on div "Benefits Administration" at bounding box center [638, 375] width 224 height 16
click at [610, 387] on div "DEIB" at bounding box center [638, 391] width 224 height 16
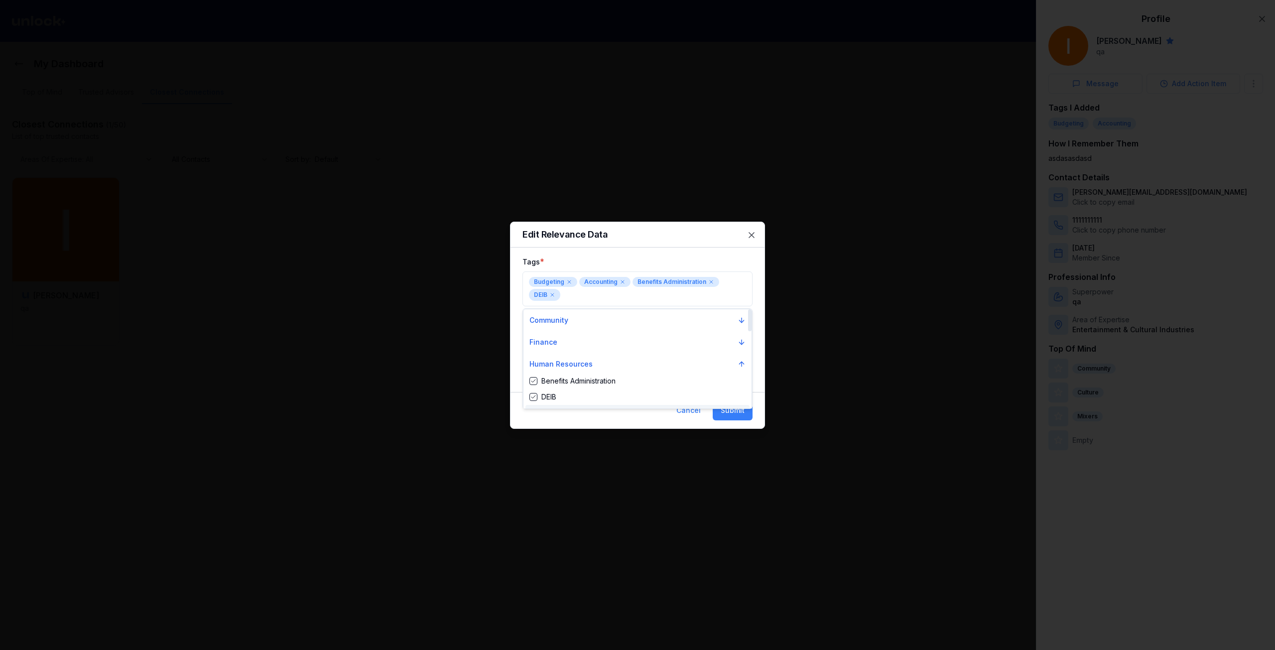
click at [733, 412] on div at bounding box center [637, 325] width 1275 height 650
click at [734, 412] on button "Submit" at bounding box center [733, 411] width 40 height 20
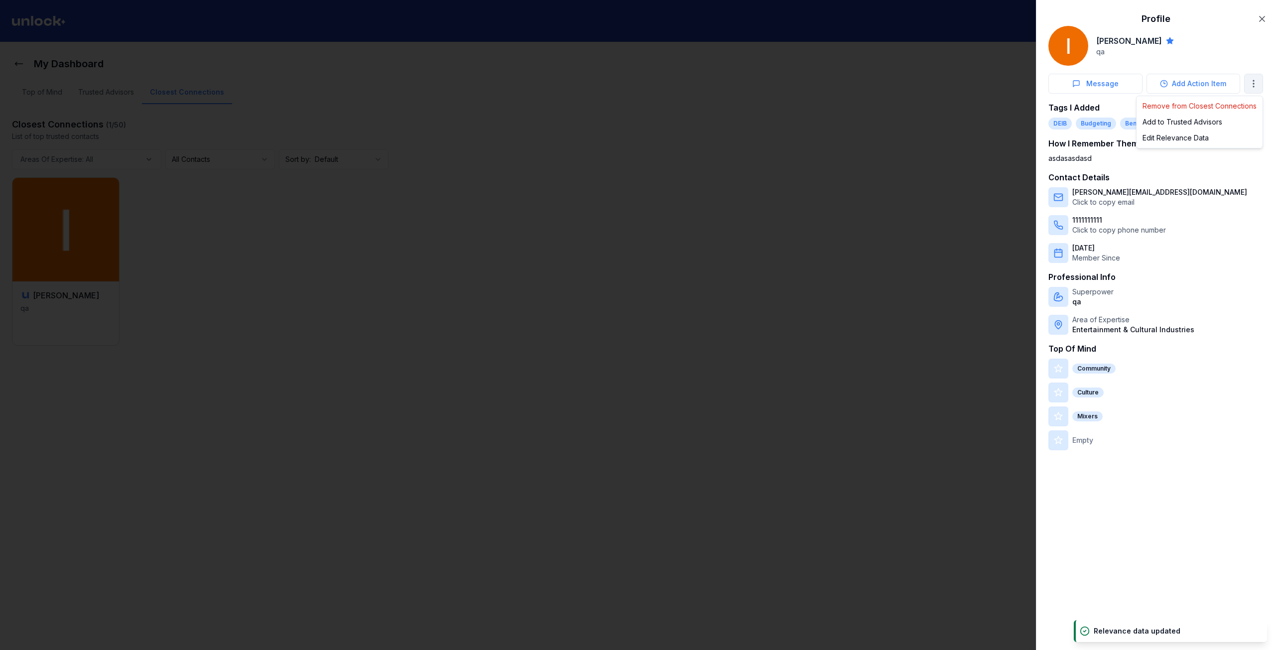
click at [1261, 88] on body "My Dashboard Top of Mind Trusted Advisors Closest Connections Closest Connectio…" at bounding box center [634, 325] width 1268 height 650
click at [1078, 85] on div at bounding box center [637, 325] width 1275 height 650
click at [1078, 85] on icon at bounding box center [1077, 84] width 6 height 6
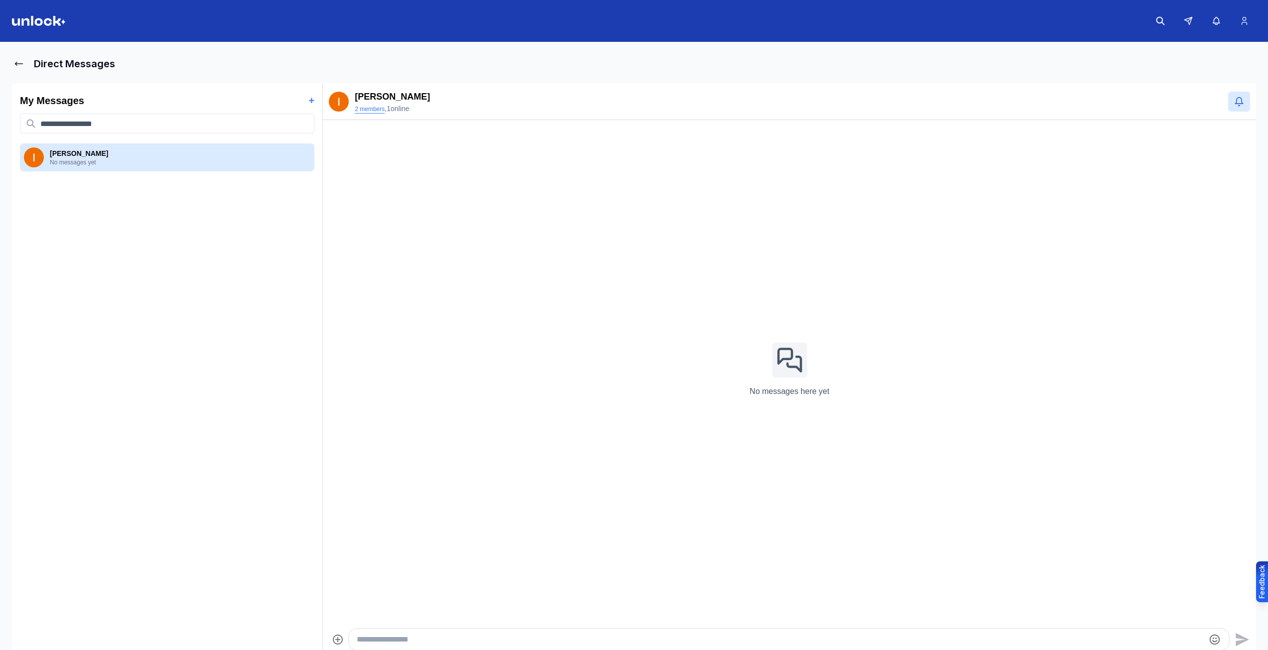
click at [369, 111] on button "2 members" at bounding box center [370, 109] width 30 height 8
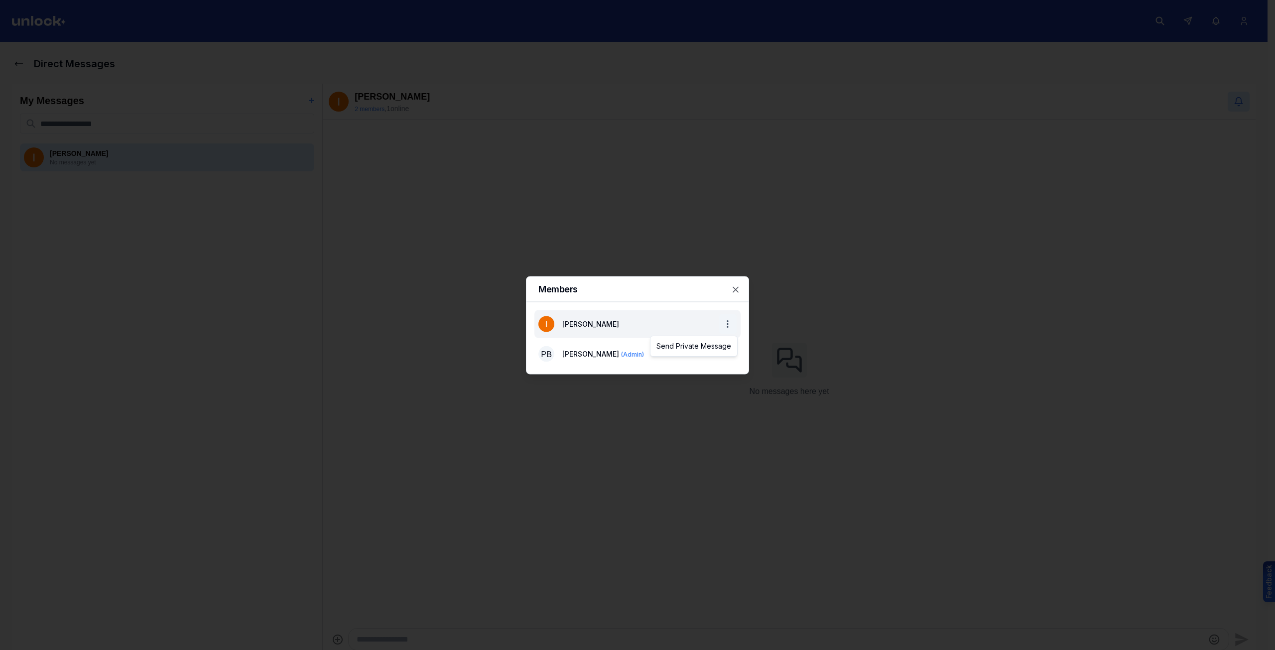
click at [731, 320] on body "Direct Messages My Messages + [PERSON_NAME] P No messages yet [PERSON_NAME] P 2…" at bounding box center [634, 325] width 1268 height 650
click at [708, 344] on div "Send Private Message" at bounding box center [694, 346] width 83 height 16
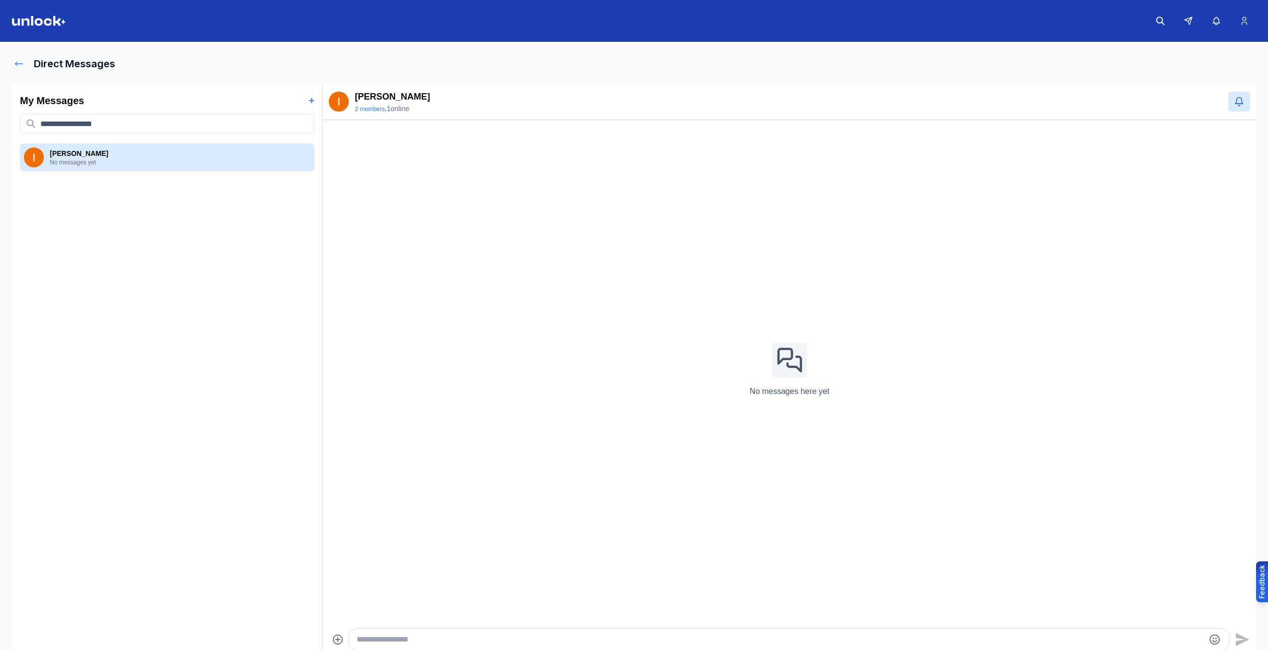
click at [14, 63] on icon at bounding box center [19, 64] width 10 height 10
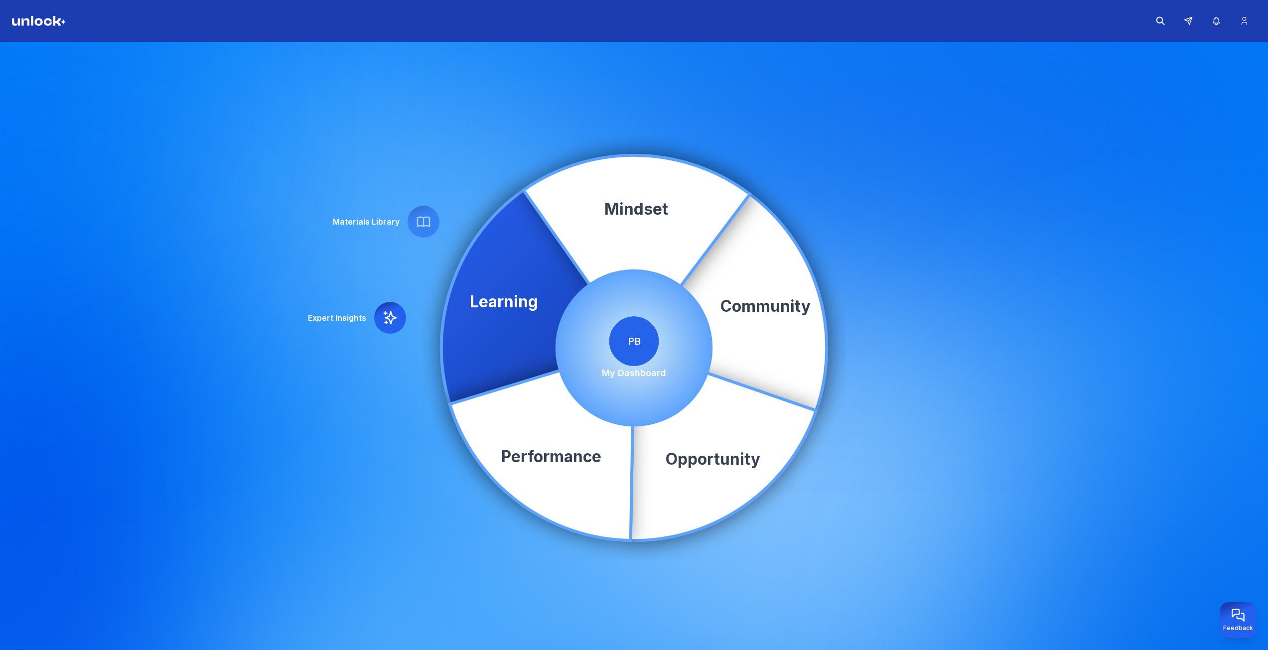
click at [617, 345] on span "PB" at bounding box center [634, 341] width 50 height 50
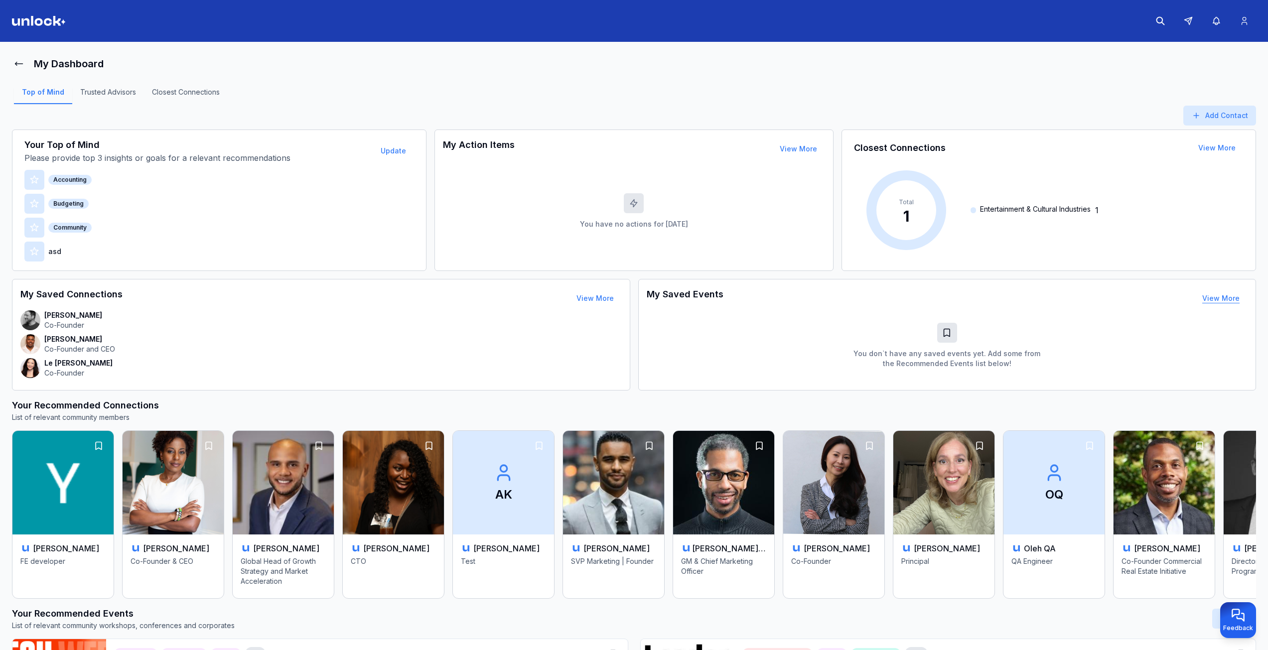
click at [1233, 301] on link "View More" at bounding box center [1220, 298] width 37 height 8
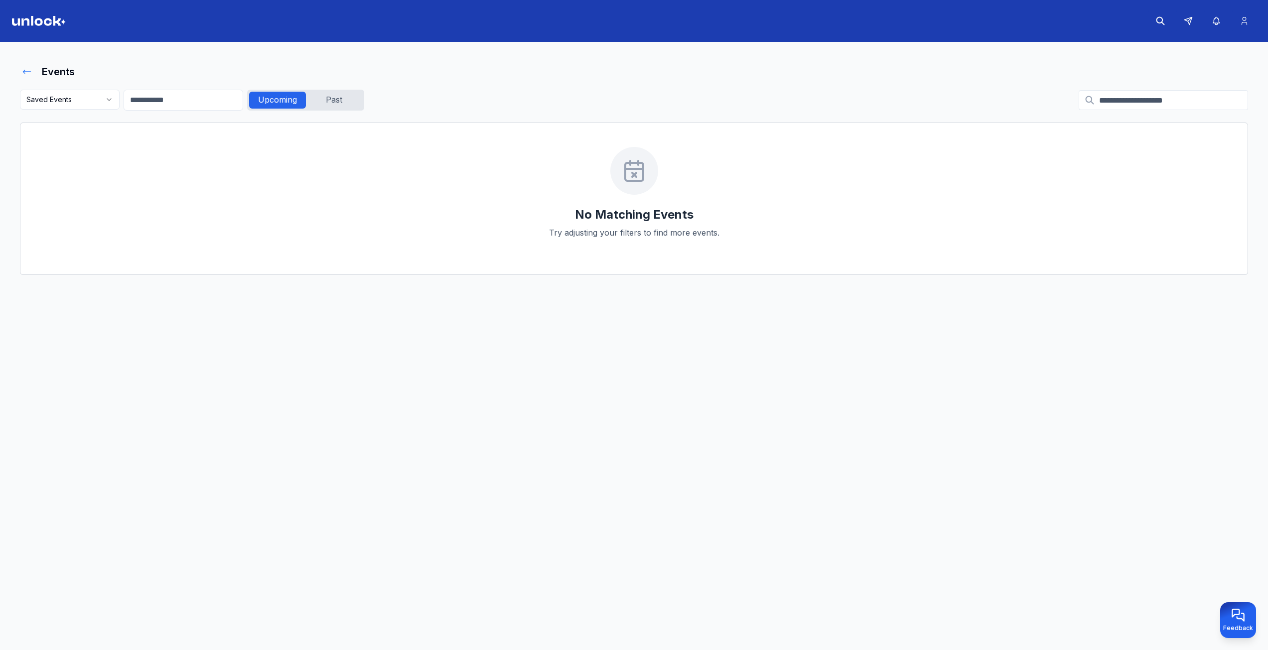
click at [31, 71] on icon at bounding box center [27, 72] width 10 height 10
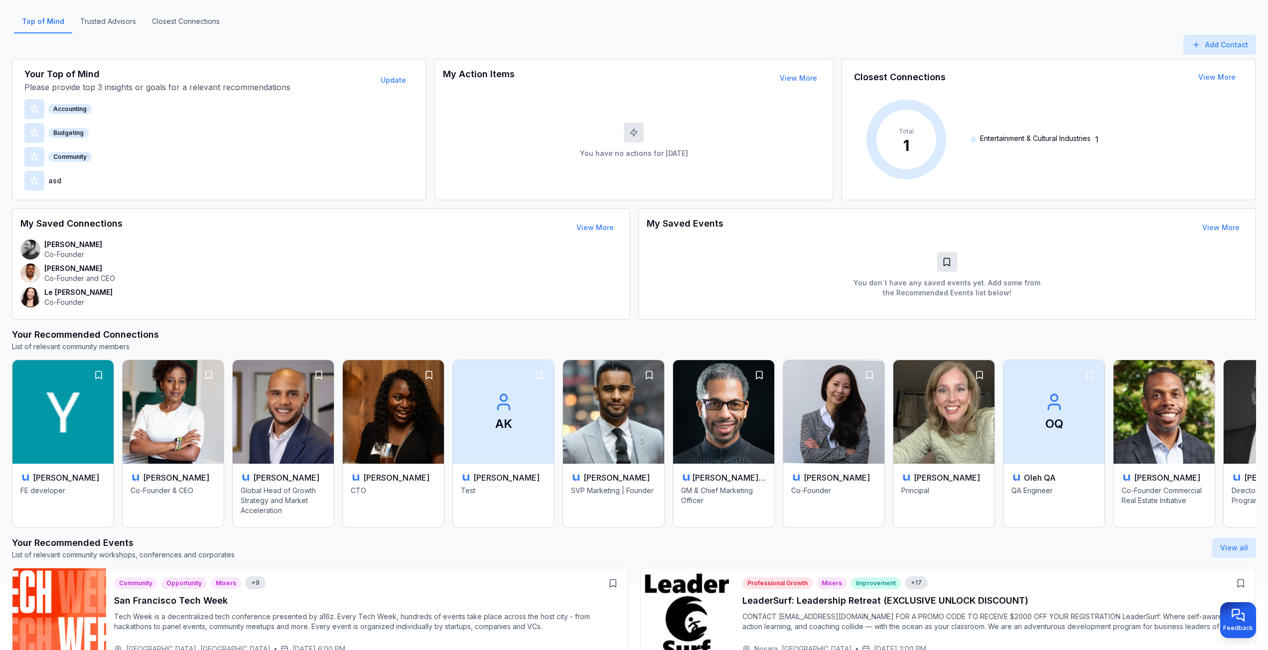
scroll to position [220, 0]
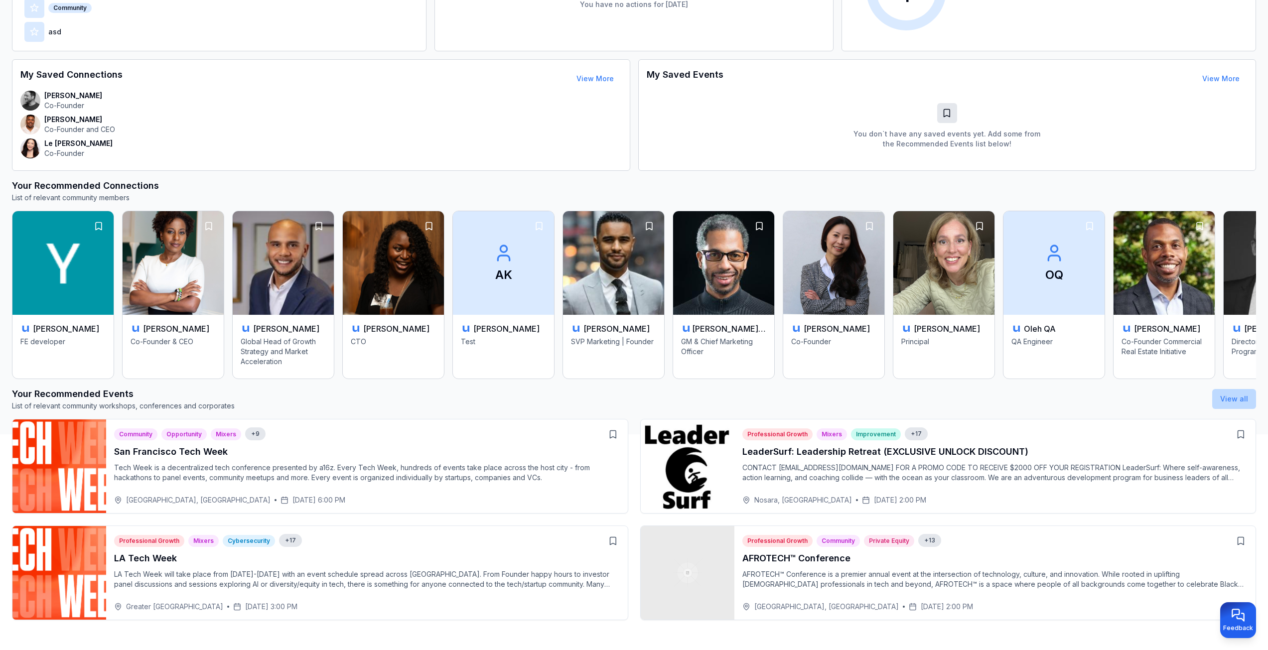
click at [1241, 399] on link "View all" at bounding box center [1234, 399] width 28 height 8
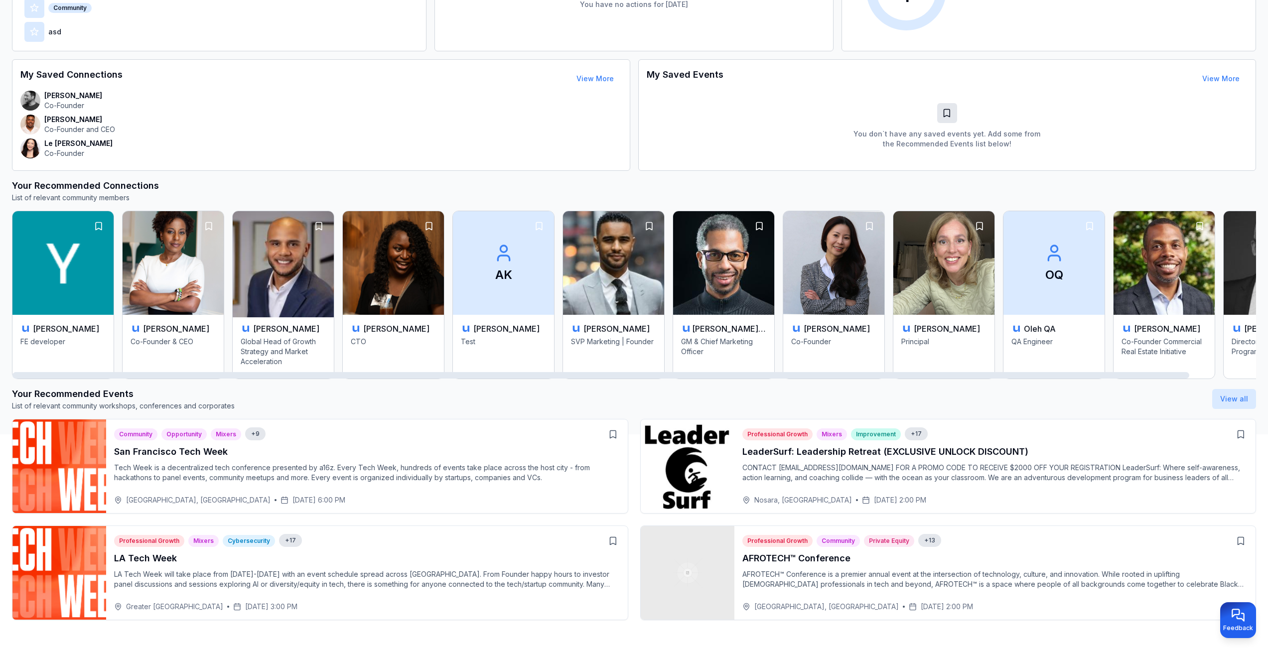
scroll to position [4, 0]
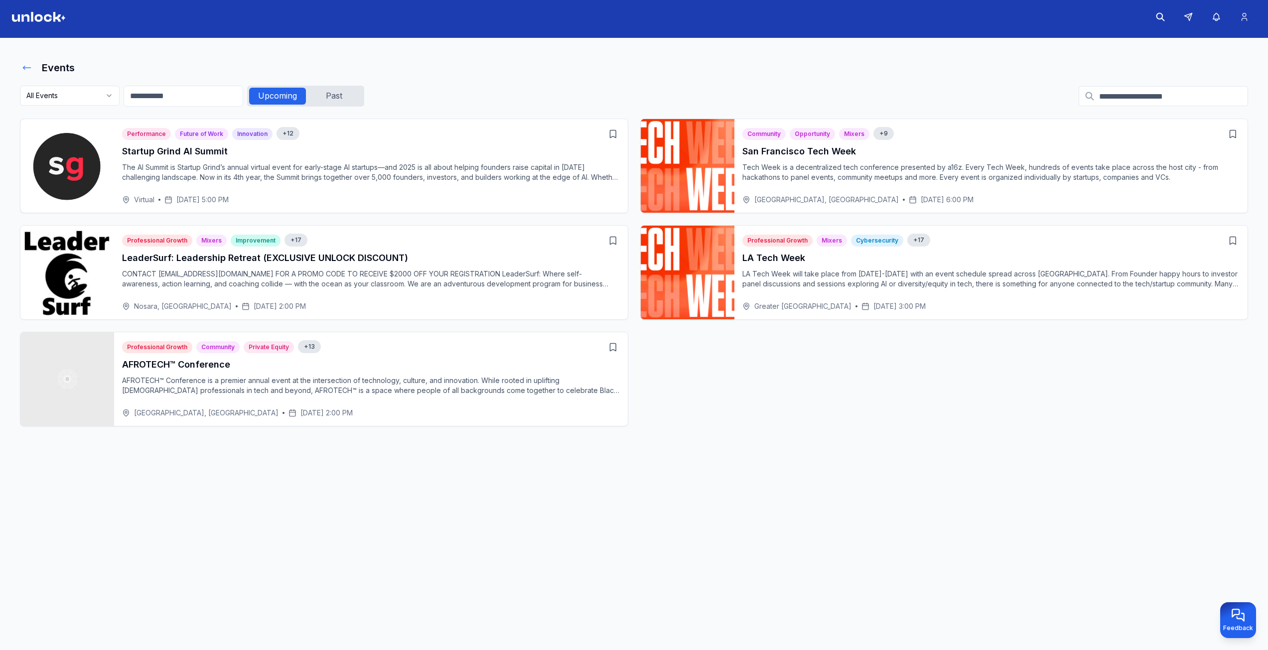
click at [31, 72] on icon at bounding box center [27, 68] width 10 height 10
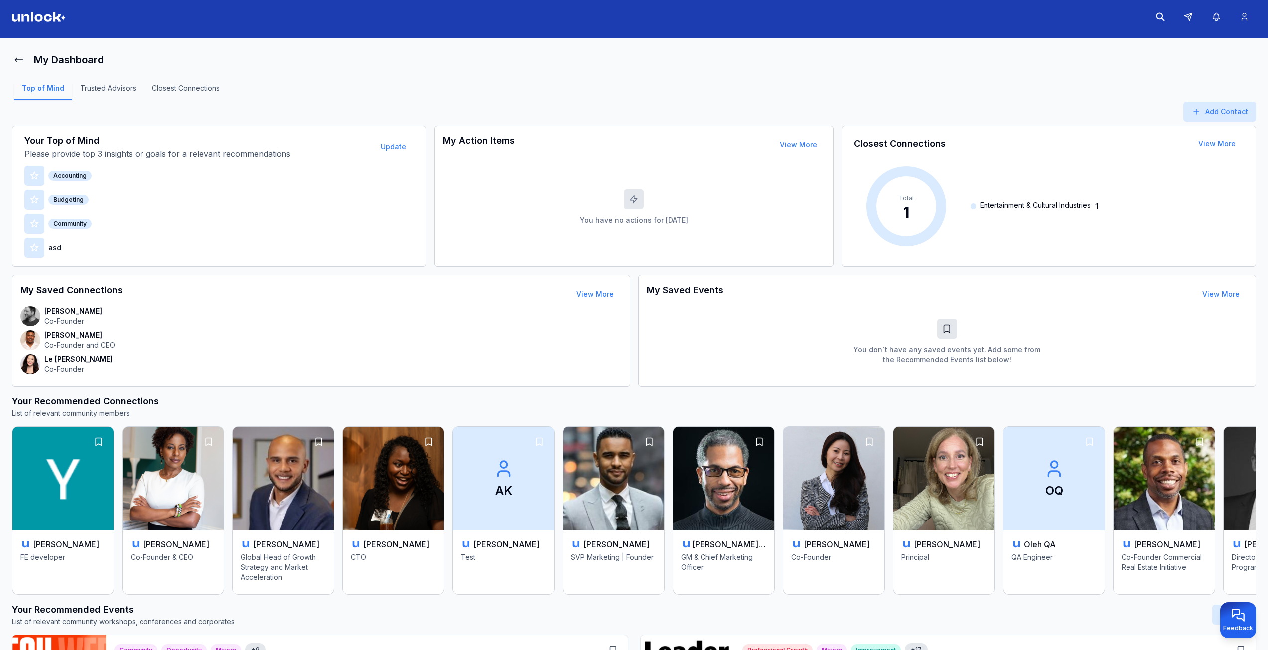
click at [4, 59] on main "My Dashboard Top of Mind Trusted Advisors Closest Connections Add Contact Your …" at bounding box center [634, 344] width 1268 height 612
click at [13, 57] on button at bounding box center [19, 60] width 14 height 20
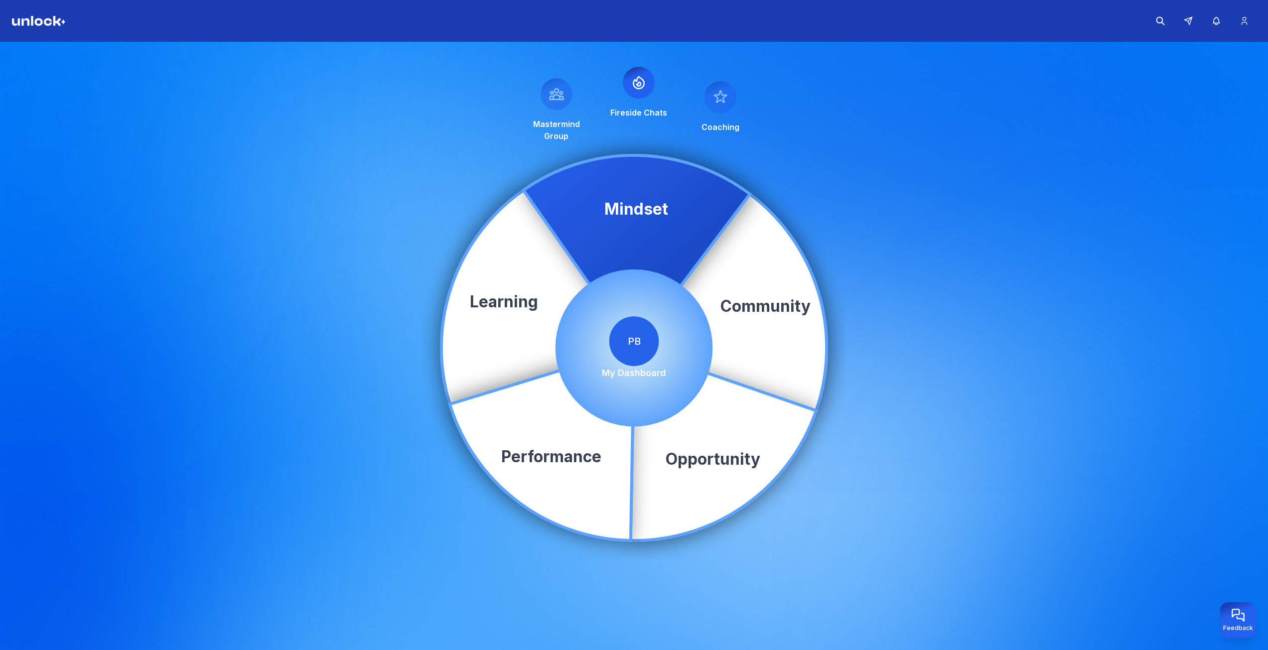
click at [645, 337] on span "PB" at bounding box center [634, 341] width 50 height 50
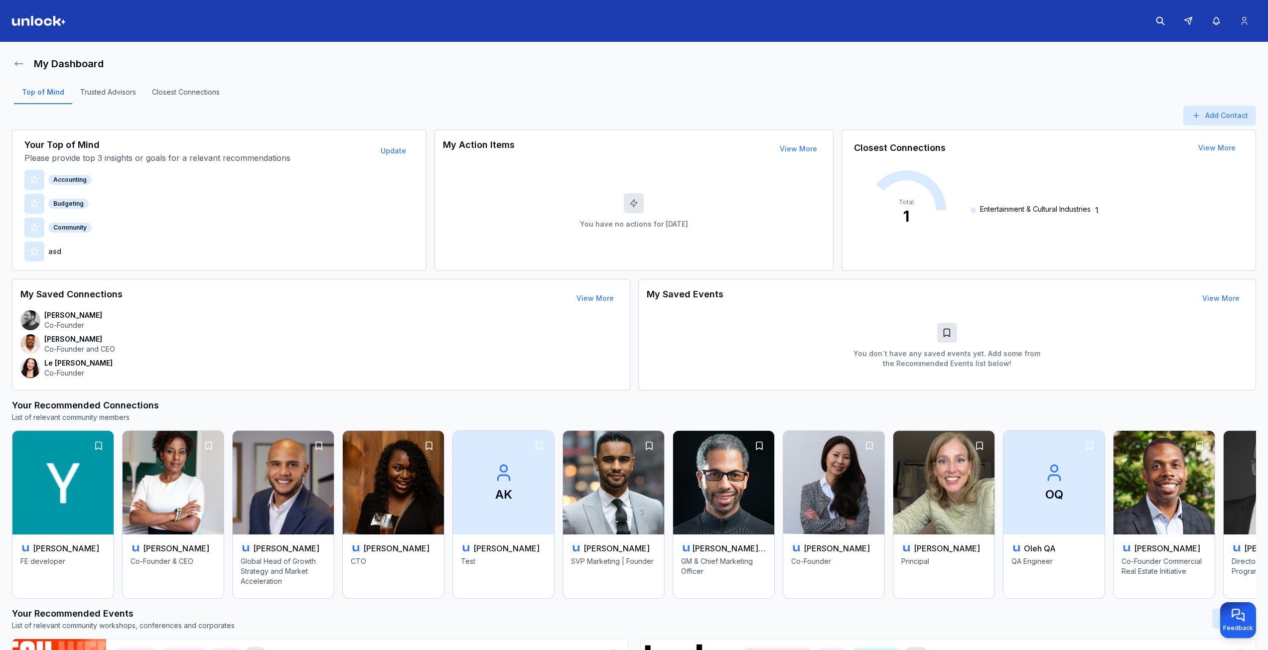
click at [17, 63] on icon at bounding box center [19, 64] width 10 height 10
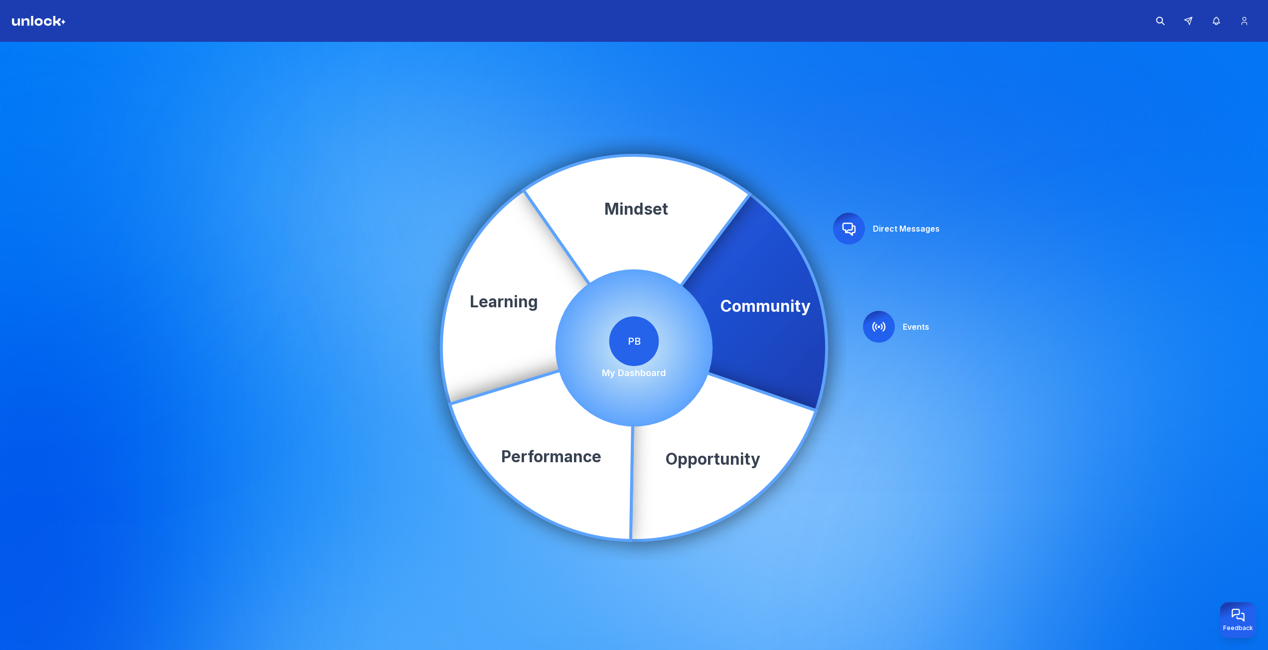
click at [888, 328] on div at bounding box center [879, 327] width 32 height 32
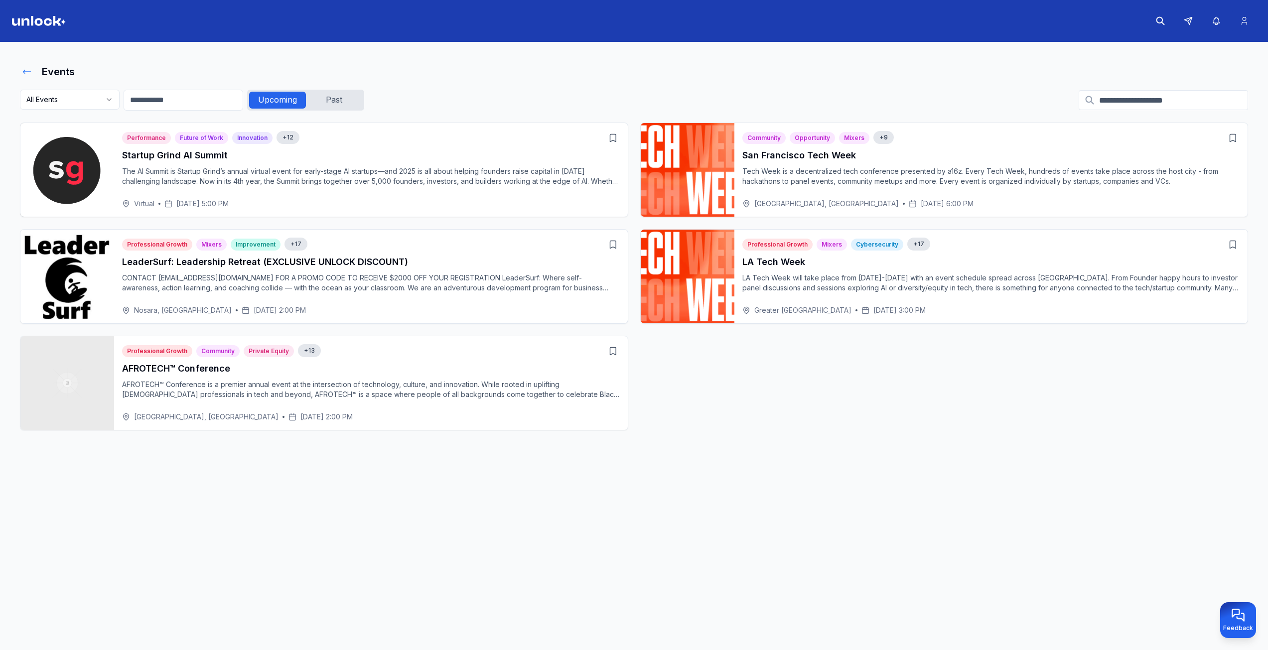
click at [24, 72] on icon at bounding box center [26, 71] width 7 height 3
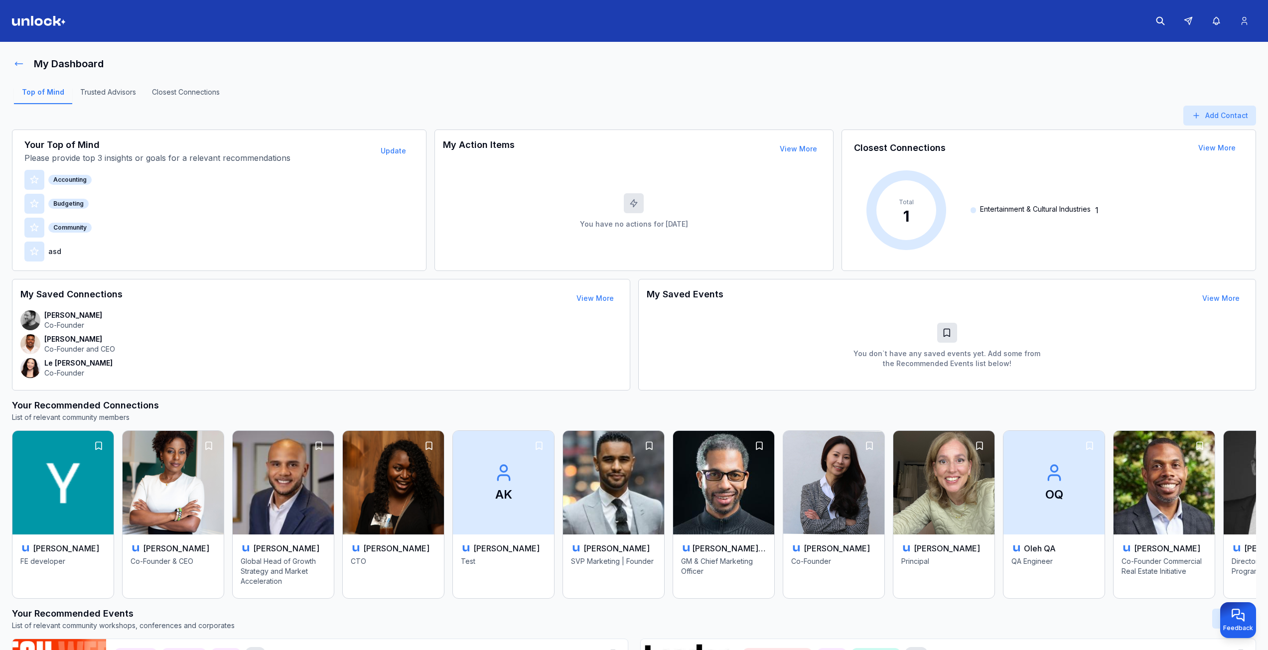
click at [24, 62] on button at bounding box center [19, 64] width 14 height 20
